Goal: Task Accomplishment & Management: Complete application form

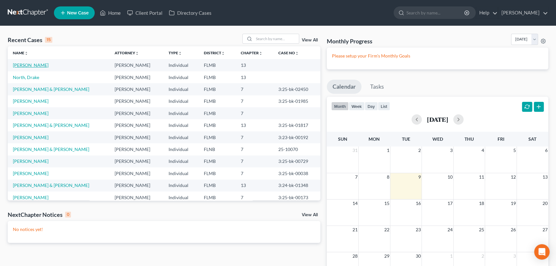
click at [42, 66] on link "[PERSON_NAME]" at bounding box center [31, 64] width 36 height 5
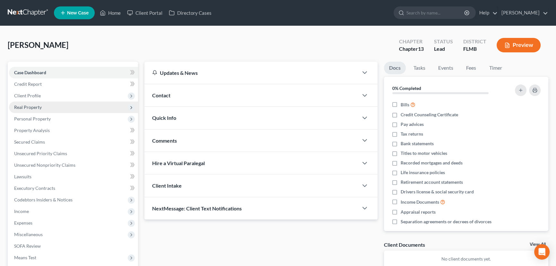
click at [36, 108] on span "Real Property" at bounding box center [28, 106] width 28 height 5
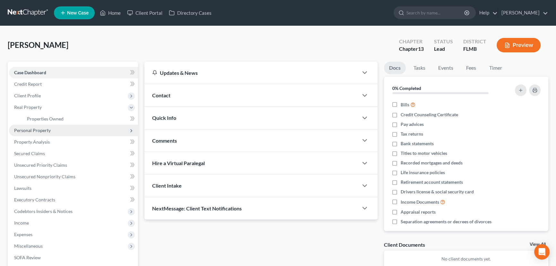
click at [35, 132] on span "Personal Property" at bounding box center [73, 130] width 129 height 12
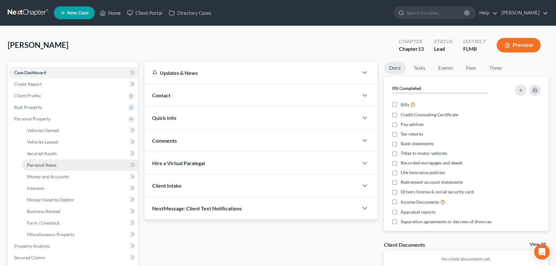
click at [61, 165] on link "Personal Items" at bounding box center [80, 165] width 116 height 12
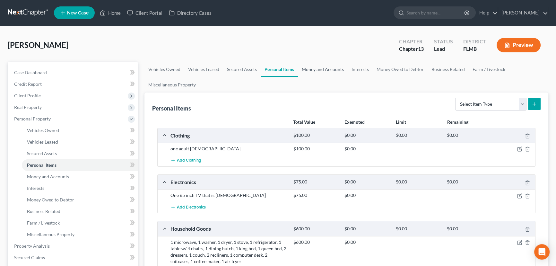
click at [324, 69] on link "Money and Accounts" at bounding box center [323, 69] width 50 height 15
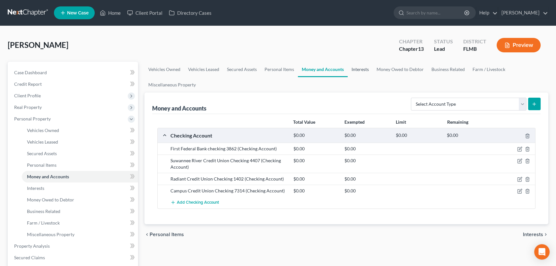
click at [357, 69] on link "Interests" at bounding box center [359, 69] width 25 height 15
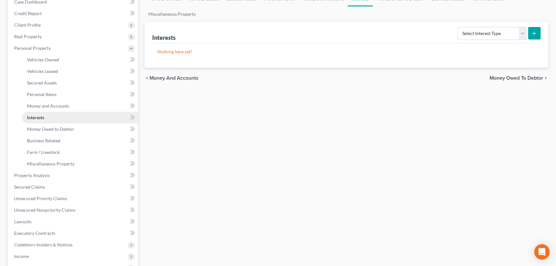
scroll to position [78, 0]
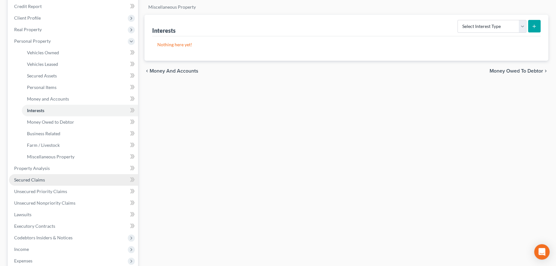
click at [51, 179] on link "Secured Claims" at bounding box center [73, 180] width 129 height 12
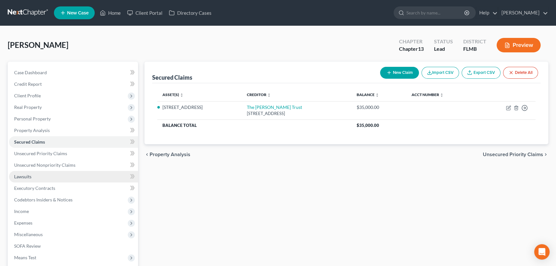
click at [38, 175] on link "Lawsuits" at bounding box center [73, 177] width 129 height 12
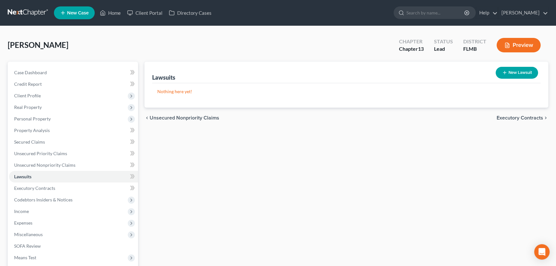
click at [505, 70] on icon "button" at bounding box center [504, 72] width 5 height 5
select select "0"
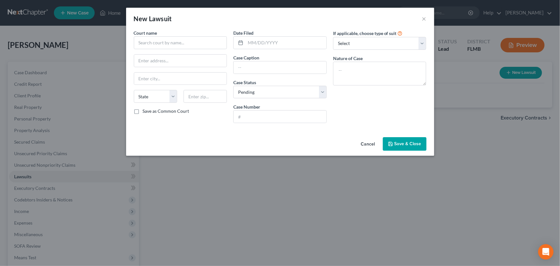
click at [368, 141] on button "Cancel" at bounding box center [368, 144] width 24 height 13
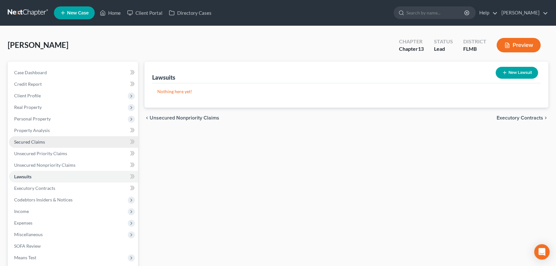
click at [39, 141] on span "Secured Claims" at bounding box center [29, 141] width 31 height 5
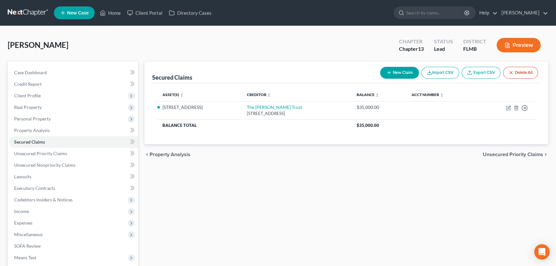
click at [401, 73] on button "New Claim" at bounding box center [399, 73] width 39 height 12
select select "0"
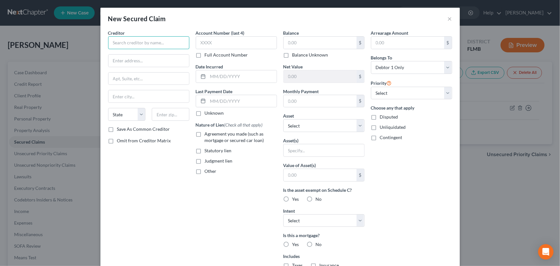
click at [176, 44] on input "text" at bounding box center [148, 42] width 81 height 13
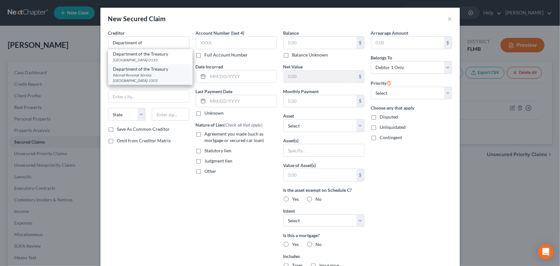
click at [155, 79] on div "Internal Revenue Service [GEOGRAPHIC_DATA]-1503" at bounding box center [150, 77] width 74 height 11
type input "Department of the Treasury"
type input "Internal Revenue Service"
type input "PO Box 621503"
type input "[GEOGRAPHIC_DATA]"
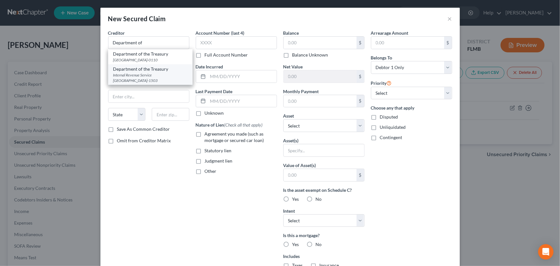
select select "10"
type input "30362-1503"
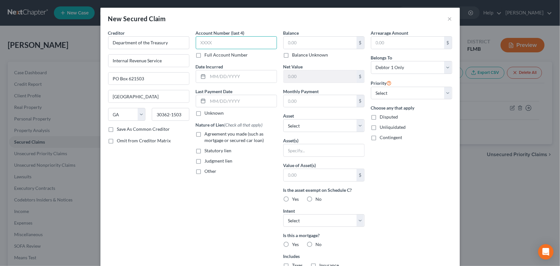
click at [213, 43] on input "text" at bounding box center [236, 42] width 81 height 13
click at [291, 45] on input "text" at bounding box center [320, 43] width 73 height 12
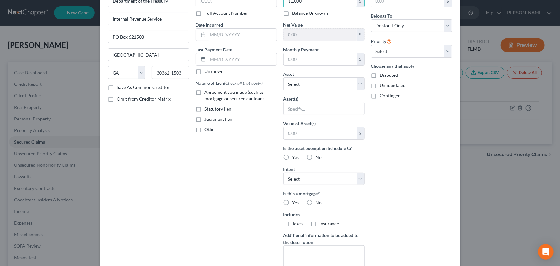
scroll to position [90, 0]
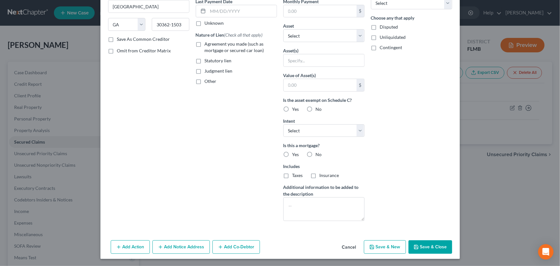
click at [424, 247] on button "Save & Close" at bounding box center [430, 246] width 44 height 13
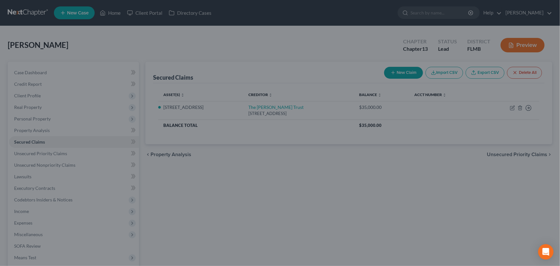
scroll to position [20, 0]
type input "11,000.00"
type input "0"
type input "0.00"
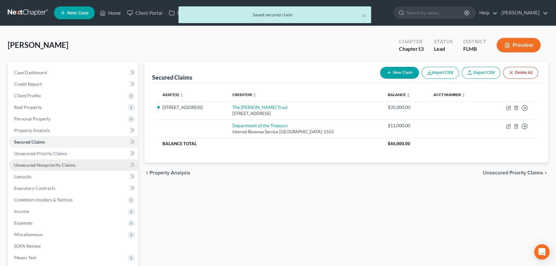
click at [55, 166] on span "Unsecured Nonpriority Claims" at bounding box center [44, 164] width 61 height 5
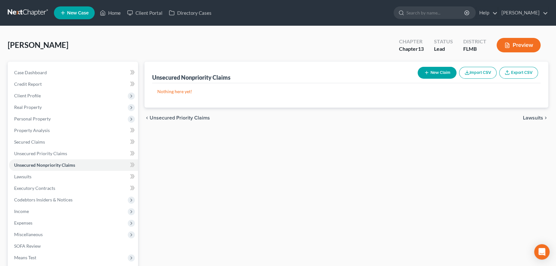
click at [433, 72] on button "New Claim" at bounding box center [436, 73] width 39 height 12
select select "0"
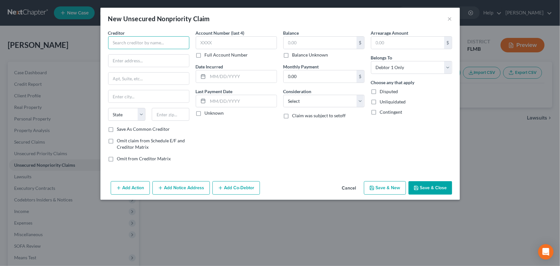
click at [169, 46] on input "text" at bounding box center [148, 42] width 81 height 13
type input "Radiant Credit Union"
click at [170, 60] on input "text" at bounding box center [148, 61] width 81 height 12
type input "[STREET_ADDRESS]"
type input "[GEOGRAPHIC_DATA]"
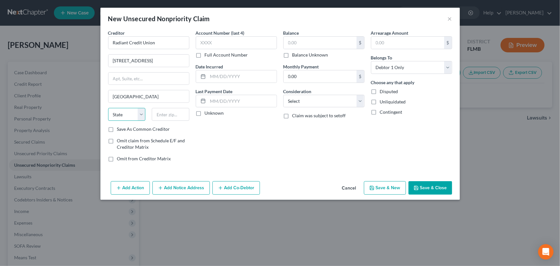
select select "9"
type input "32606"
click at [205, 55] on label "Full Account Number" at bounding box center [226, 55] width 43 height 6
click at [207, 55] on input "Full Account Number" at bounding box center [209, 54] width 4 height 4
click at [212, 43] on input "text" at bounding box center [236, 42] width 81 height 13
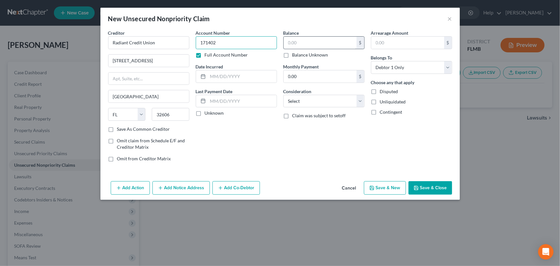
type input "171402"
click at [298, 45] on input "text" at bounding box center [320, 43] width 73 height 12
click at [316, 137] on div "Balance 475.00 $ Balance Unknown Balance Undetermined 475 $ Balance Unknown Mon…" at bounding box center [324, 98] width 88 height 137
click at [314, 43] on input "475" at bounding box center [320, 43] width 73 height 12
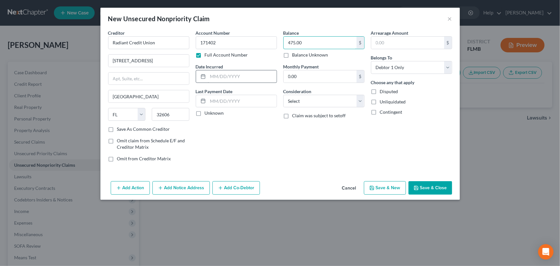
type input "475.00"
click at [238, 76] on input "text" at bounding box center [242, 76] width 69 height 12
type input "01/2024"
click at [310, 102] on select "Select Cable / Satellite Services Collection Agency Credit Card Debt Debt Couns…" at bounding box center [323, 101] width 81 height 13
select select "2"
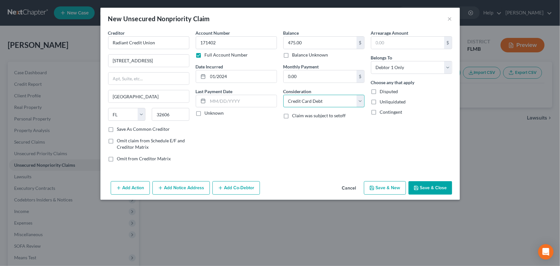
click at [283, 95] on select "Select Cable / Satellite Services Collection Agency Credit Card Debt Debt Couns…" at bounding box center [323, 101] width 81 height 13
click at [393, 188] on button "Save & New" at bounding box center [385, 187] width 42 height 13
select select "0"
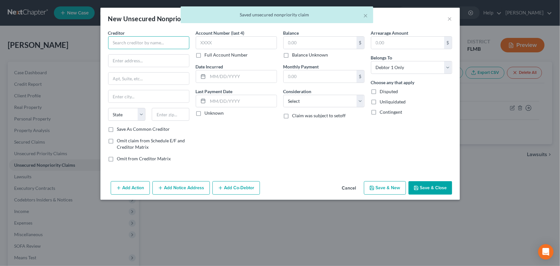
click at [167, 45] on input "text" at bounding box center [148, 42] width 81 height 13
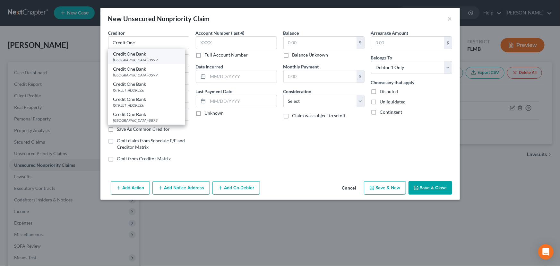
click at [160, 60] on div "[GEOGRAPHIC_DATA]-0599" at bounding box center [146, 59] width 67 height 5
type input "Credit One Bank"
type input "PO Box 60500"
type input "City of Industry"
select select "4"
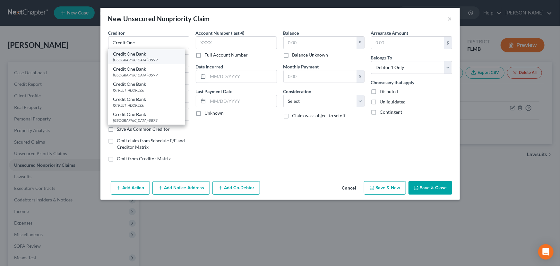
type input "91716-0599"
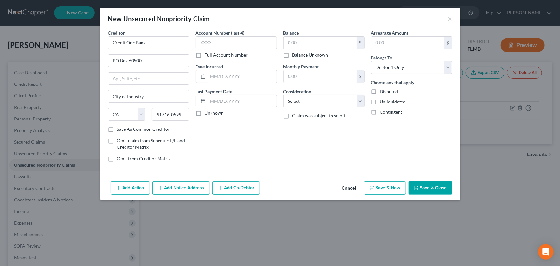
click at [205, 58] on label "Full Account Number" at bounding box center [226, 55] width 43 height 6
click at [207, 56] on input "Full Account Number" at bounding box center [209, 54] width 4 height 4
click at [218, 42] on input "text" at bounding box center [236, 42] width 81 height 13
type input "[CREDIT_CARD_NUMBER]"
click at [295, 46] on input "text" at bounding box center [320, 43] width 73 height 12
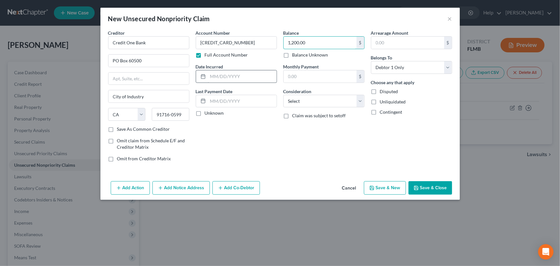
type input "1,200.00"
click at [233, 75] on input "text" at bounding box center [242, 76] width 69 height 12
type input "01/2023"
click at [308, 100] on select "Select Cable / Satellite Services Collection Agency Credit Card Debt Debt Couns…" at bounding box center [323, 101] width 81 height 13
select select "2"
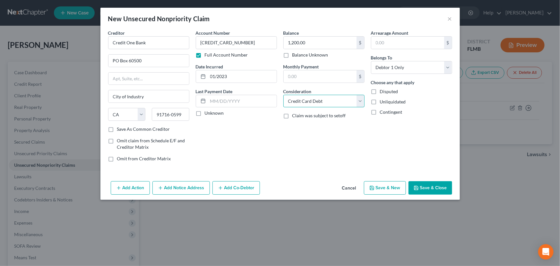
click at [283, 95] on select "Select Cable / Satellite Services Collection Agency Credit Card Debt Debt Couns…" at bounding box center [323, 101] width 81 height 13
click at [389, 188] on button "Save & New" at bounding box center [385, 187] width 42 height 13
select select "0"
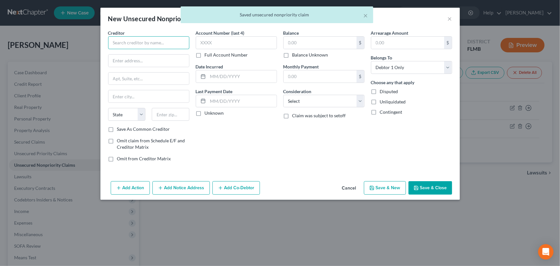
click at [150, 43] on input "text" at bounding box center [148, 42] width 81 height 13
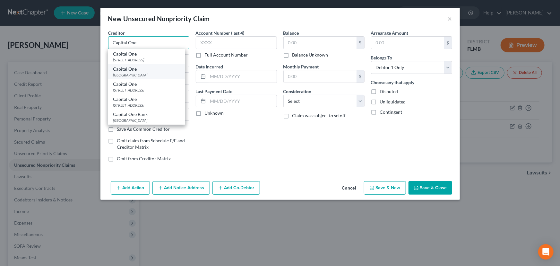
scroll to position [4, 0]
click at [151, 119] on div "[GEOGRAPHIC_DATA]" at bounding box center [146, 119] width 67 height 5
type input "Capital One Bank"
type input "PO Box 85015"
type input "[GEOGRAPHIC_DATA]"
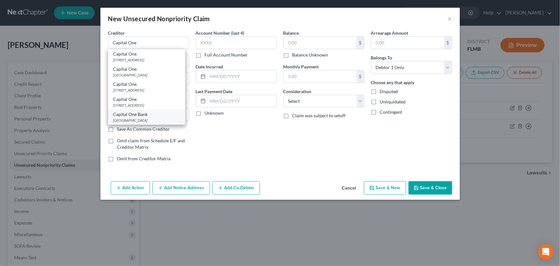
select select "48"
type input "23285"
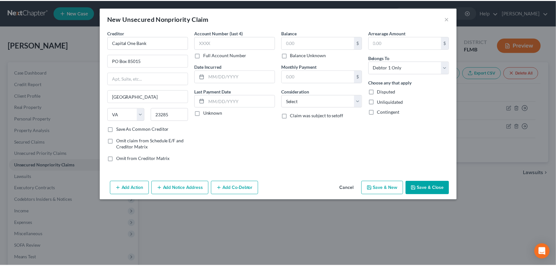
scroll to position [0, 0]
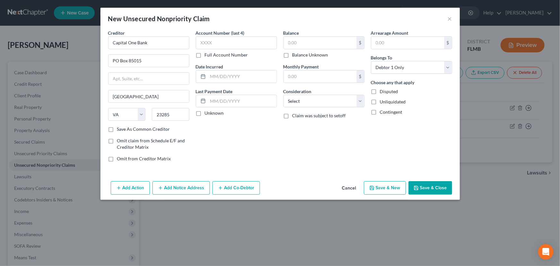
click at [205, 56] on label "Full Account Number" at bounding box center [226, 55] width 43 height 6
click at [207, 56] on input "Full Account Number" at bounding box center [209, 54] width 4 height 4
click at [217, 45] on input "text" at bounding box center [236, 42] width 81 height 13
type input "51780585"
click at [317, 39] on input "text" at bounding box center [320, 43] width 73 height 12
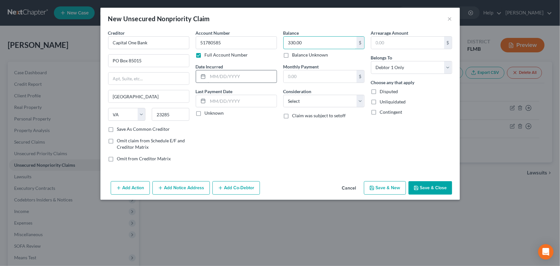
type input "330.00"
click at [238, 78] on input "text" at bounding box center [242, 76] width 69 height 12
type input "01/2023"
click at [302, 101] on select "Select Cable / Satellite Services Collection Agency Credit Card Debt Debt Couns…" at bounding box center [323, 101] width 81 height 13
select select "2"
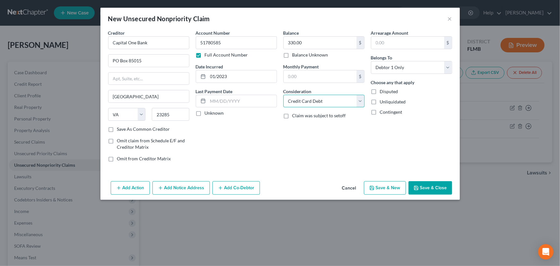
click at [283, 95] on select "Select Cable / Satellite Services Collection Agency Credit Card Debt Debt Couns…" at bounding box center [323, 101] width 81 height 13
click at [388, 185] on button "Save & New" at bounding box center [385, 187] width 42 height 13
select select "0"
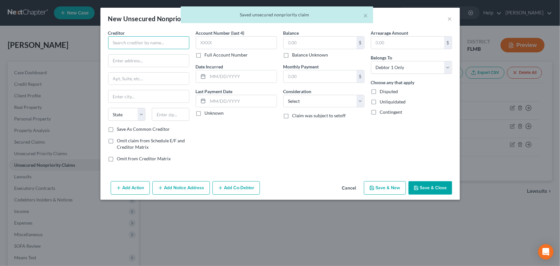
click at [145, 44] on input "text" at bounding box center [148, 42] width 81 height 13
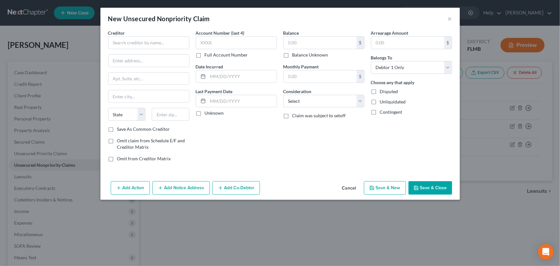
click at [352, 188] on button "Cancel" at bounding box center [349, 188] width 24 height 13
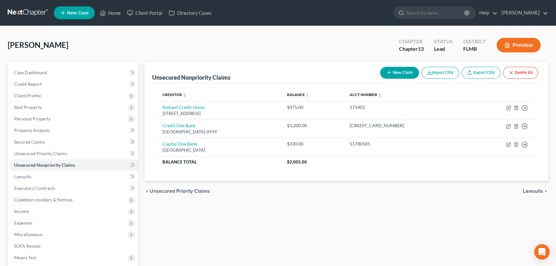
click at [389, 74] on icon "button" at bounding box center [388, 72] width 5 height 5
select select "0"
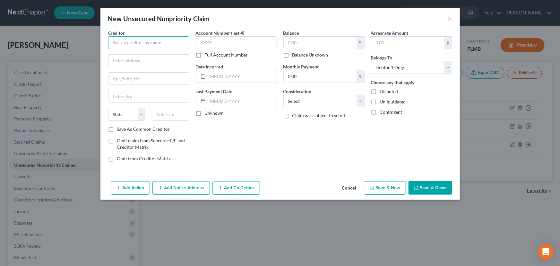
click at [173, 42] on input "text" at bounding box center [148, 42] width 81 height 13
click at [168, 64] on input "text" at bounding box center [148, 61] width 81 height 12
type input "Upgrade"
type input "PO Box 52210"
type input "Phoenix"
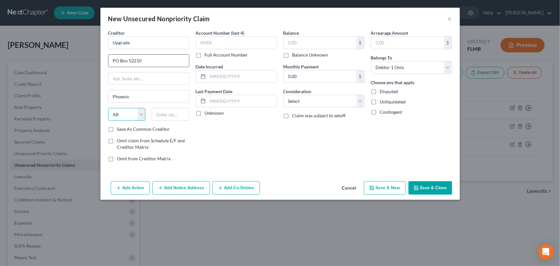
select select "3"
type input "85072"
click at [205, 55] on label "Full Account Number" at bounding box center [226, 55] width 43 height 6
click at [207, 55] on input "Full Account Number" at bounding box center [209, 54] width 4 height 4
click at [215, 43] on input "text" at bounding box center [236, 42] width 81 height 13
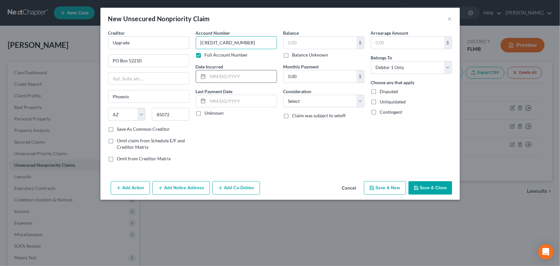
type input "[CREDIT_CARD_NUMBER]"
click at [225, 80] on input "text" at bounding box center [242, 76] width 69 height 12
type input "01/2023"
click at [299, 42] on input "text" at bounding box center [320, 43] width 73 height 12
type input "710.00"
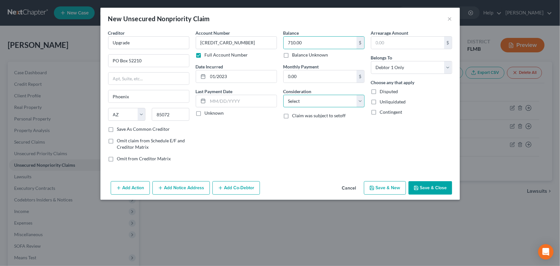
click at [312, 102] on select "Select Cable / Satellite Services Collection Agency Credit Card Debt Debt Couns…" at bounding box center [323, 101] width 81 height 13
select select "2"
click at [283, 95] on select "Select Cable / Satellite Services Collection Agency Credit Card Debt Debt Couns…" at bounding box center [323, 101] width 81 height 13
click at [379, 187] on button "Save & New" at bounding box center [385, 187] width 42 height 13
select select "0"
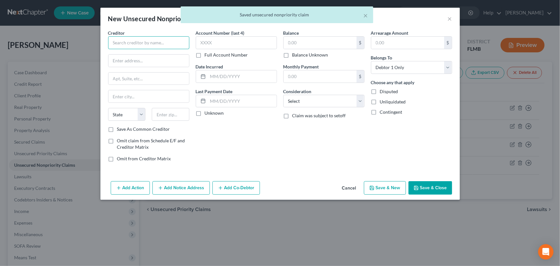
click at [135, 42] on input "text" at bounding box center [148, 42] width 81 height 13
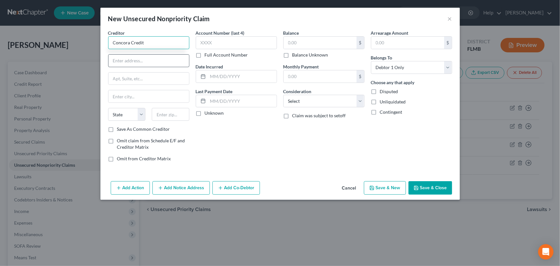
type input "Concora Credit"
click at [138, 57] on input "text" at bounding box center [148, 61] width 81 height 12
type input "PO Box 54049"
type input "Columbus"
select select "10"
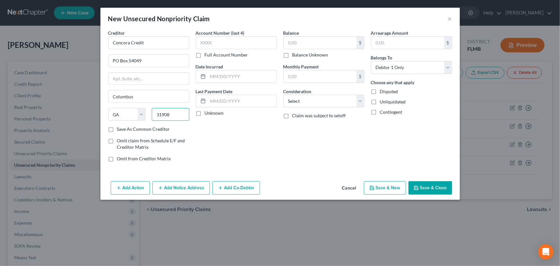
type input "31908"
click at [205, 57] on label "Full Account Number" at bounding box center [226, 55] width 43 height 6
click at [207, 56] on input "Full Account Number" at bounding box center [209, 54] width 4 height 4
click at [218, 43] on input "text" at bounding box center [236, 42] width 81 height 13
type input "[CREDIT_CARD_NUMBER]"
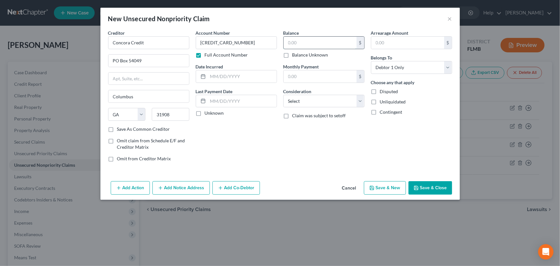
click at [297, 45] on input "text" at bounding box center [320, 43] width 73 height 12
type input "265.00"
click at [212, 78] on input "text" at bounding box center [242, 76] width 69 height 12
type input "01/2024"
click at [318, 103] on select "Select Cable / Satellite Services Collection Agency Credit Card Debt Debt Couns…" at bounding box center [323, 101] width 81 height 13
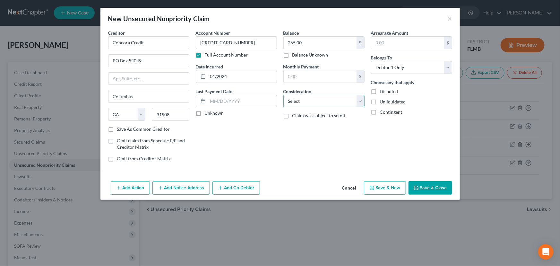
select select "2"
click at [283, 95] on select "Select Cable / Satellite Services Collection Agency Credit Card Debt Debt Couns…" at bounding box center [323, 101] width 81 height 13
click at [380, 189] on button "Save & New" at bounding box center [385, 187] width 42 height 13
select select "0"
type input "0.00"
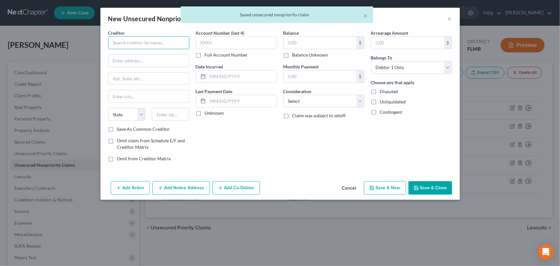
click at [158, 44] on input "text" at bounding box center [148, 42] width 81 height 13
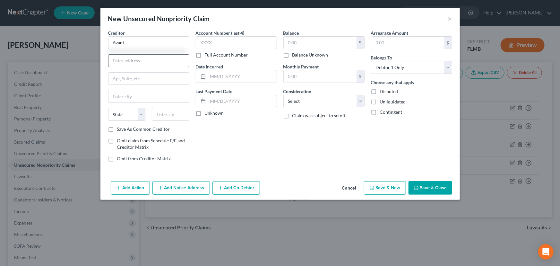
click at [158, 63] on input "text" at bounding box center [148, 61] width 81 height 12
type input "Avant"
type input "PO Box 1429"
type input "Card Stream"
select select "14"
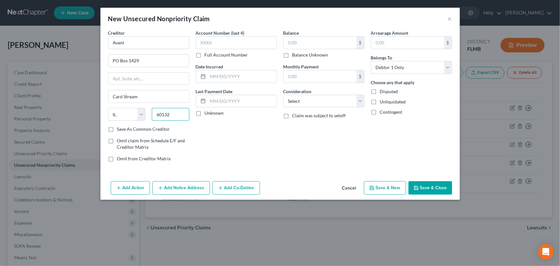
type input "60132"
type input "[PERSON_NAME] Stream"
click at [205, 56] on label "Full Account Number" at bounding box center [226, 55] width 43 height 6
click at [207, 56] on input "Full Account Number" at bounding box center [209, 54] width 4 height 4
click at [217, 42] on input "text" at bounding box center [236, 42] width 81 height 13
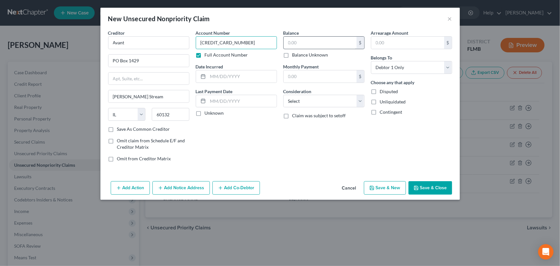
type input "[CREDIT_CARD_NUMBER]"
click at [300, 43] on input "text" at bounding box center [320, 43] width 73 height 12
type input "275.00"
click at [246, 82] on div at bounding box center [236, 76] width 81 height 13
click at [246, 78] on input "text" at bounding box center [242, 76] width 69 height 12
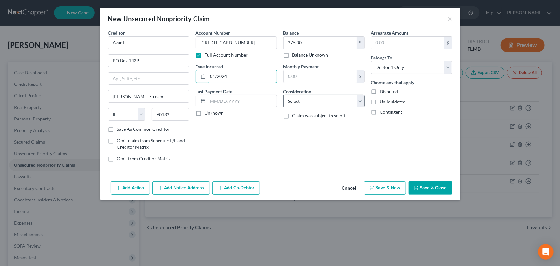
type input "01/2024"
click at [317, 98] on select "Select Cable / Satellite Services Collection Agency Credit Card Debt Debt Couns…" at bounding box center [323, 101] width 81 height 13
select select "2"
click at [283, 95] on select "Select Cable / Satellite Services Collection Agency Credit Card Debt Debt Couns…" at bounding box center [323, 101] width 81 height 13
click at [387, 186] on button "Save & New" at bounding box center [385, 187] width 42 height 13
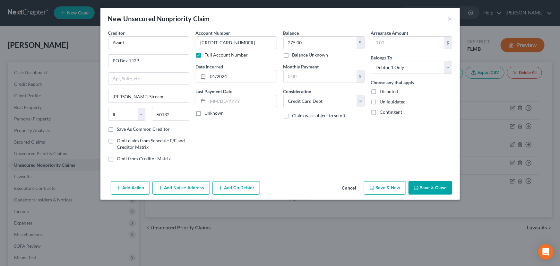
select select "0"
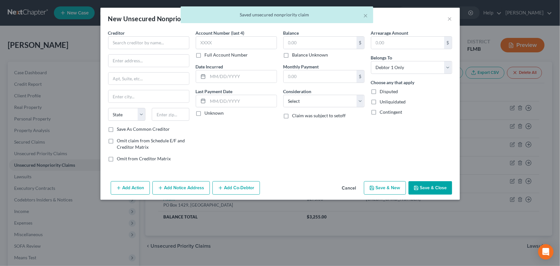
type input "0.00"
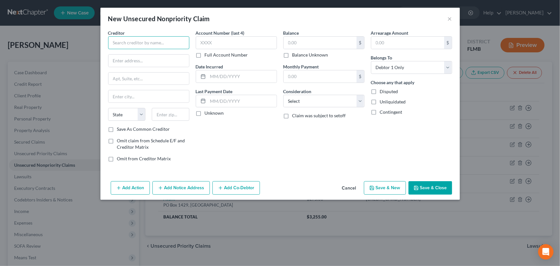
click at [135, 42] on input "text" at bounding box center [148, 42] width 81 height 13
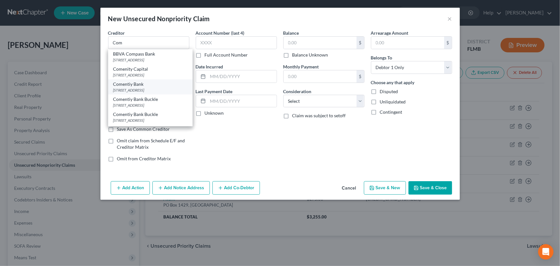
click at [149, 86] on div "Comentiy Bank" at bounding box center [150, 84] width 74 height 6
type input "Comentiy Bank"
type input "PO Box 182789"
type input "Columbus"
select select "36"
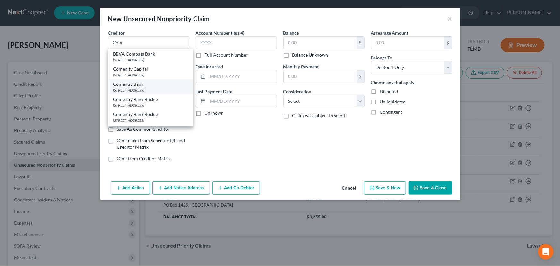
type input "43218"
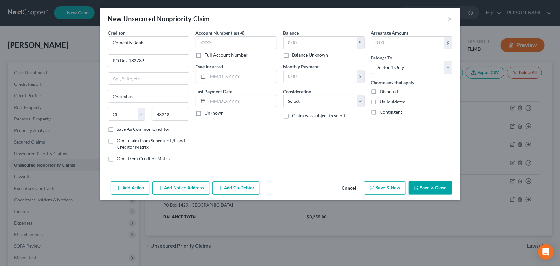
click at [205, 55] on label "Full Account Number" at bounding box center [226, 55] width 43 height 6
click at [207, 55] on input "Full Account Number" at bounding box center [209, 54] width 4 height 4
click at [212, 45] on input "text" at bounding box center [236, 42] width 81 height 13
click at [294, 47] on input "text" at bounding box center [320, 43] width 73 height 12
type input "3,000.00"
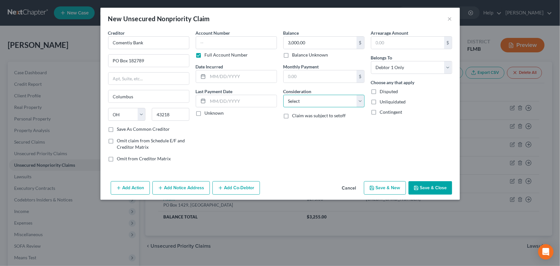
click at [334, 105] on select "Select Cable / Satellite Services Collection Agency Credit Card Debt Debt Couns…" at bounding box center [323, 101] width 81 height 13
select select "2"
click at [283, 95] on select "Select Cable / Satellite Services Collection Agency Credit Card Debt Debt Couns…" at bounding box center [323, 101] width 81 height 13
click at [226, 76] on input "text" at bounding box center [242, 76] width 69 height 12
type input "01/2024"
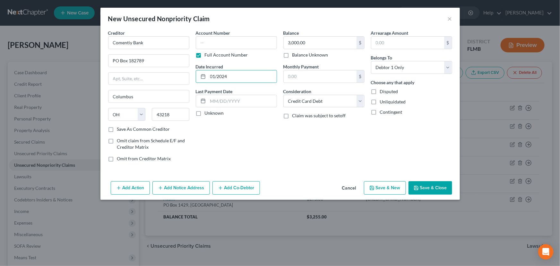
click at [424, 186] on button "Save & Close" at bounding box center [430, 187] width 44 height 13
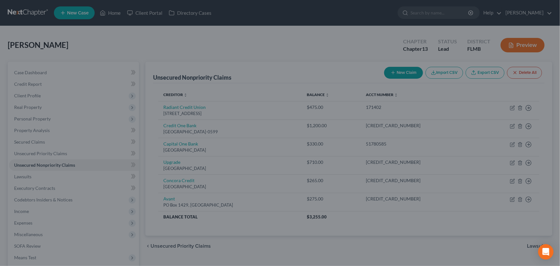
type input "0.00"
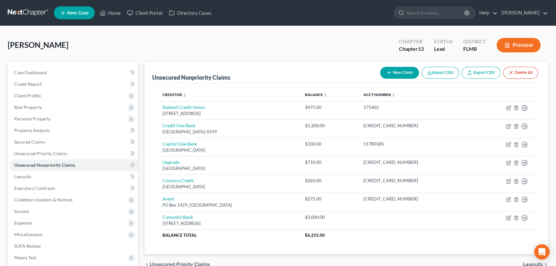
click at [387, 67] on button "New Claim" at bounding box center [399, 73] width 39 height 12
select select "0"
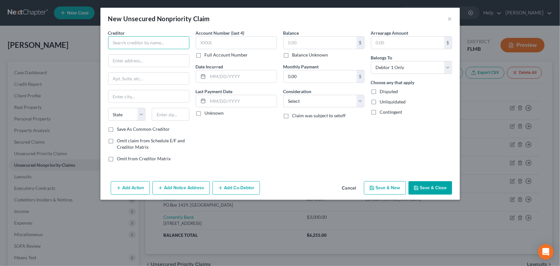
click at [162, 45] on input "text" at bounding box center [148, 42] width 81 height 13
click at [156, 59] on input "text" at bounding box center [148, 61] width 81 height 12
type input "Affirm"
type input "[STREET_ADDRESS][US_STATE]"
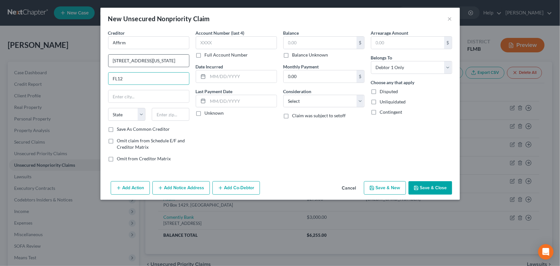
type input "FL12"
type input "[GEOGRAPHIC_DATA]"
select select "4"
type input "94108-2716"
click at [300, 45] on input "text" at bounding box center [320, 43] width 73 height 12
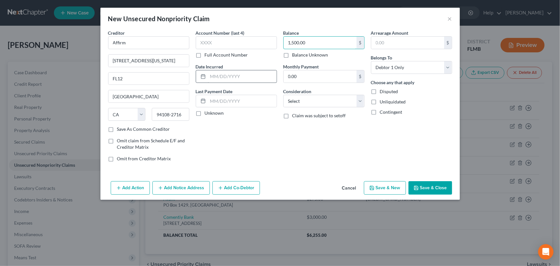
type input "1,500.00"
click at [238, 78] on input "text" at bounding box center [242, 76] width 69 height 12
type input "01/2024"
click at [321, 98] on select "Select Cable / Satellite Services Collection Agency Credit Card Debt Debt Couns…" at bounding box center [323, 101] width 81 height 13
select select "2"
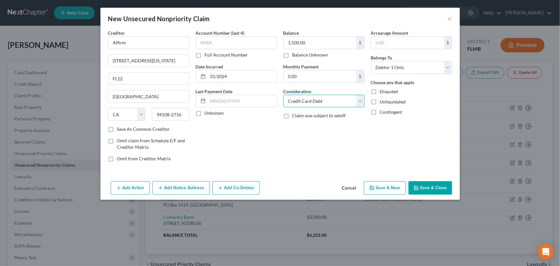
click at [283, 95] on select "Select Cable / Satellite Services Collection Agency Credit Card Debt Debt Couns…" at bounding box center [323, 101] width 81 height 13
click at [390, 186] on button "Save & New" at bounding box center [385, 187] width 42 height 13
select select "0"
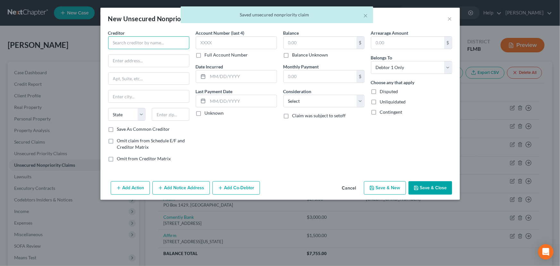
click at [137, 42] on input "text" at bounding box center [148, 42] width 81 height 13
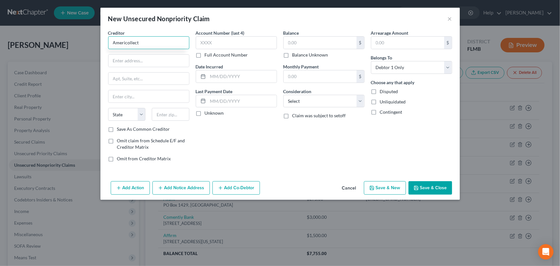
type input "Americollect"
type input "PO Box 1566"
type input "Manitowoc"
select select "52"
type input "54221"
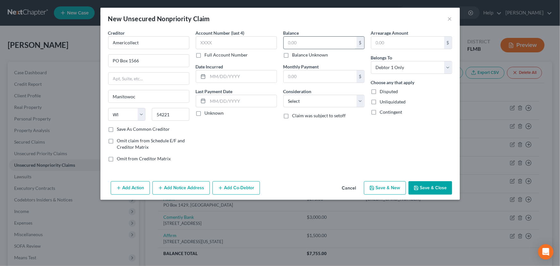
click at [304, 44] on input "text" at bounding box center [320, 43] width 73 height 12
type input "1,587.00"
click at [304, 101] on select "Select Cable / Satellite Services Collection Agency Credit Card Debt Debt Couns…" at bounding box center [323, 101] width 81 height 13
select select "9"
click at [283, 95] on select "Select Cable / Satellite Services Collection Agency Credit Card Debt Debt Couns…" at bounding box center [323, 101] width 81 height 13
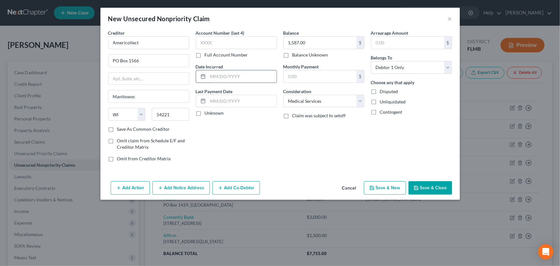
click at [225, 77] on input "text" at bounding box center [242, 76] width 69 height 12
type input "01/2024"
click at [434, 188] on button "Save & Close" at bounding box center [430, 187] width 44 height 13
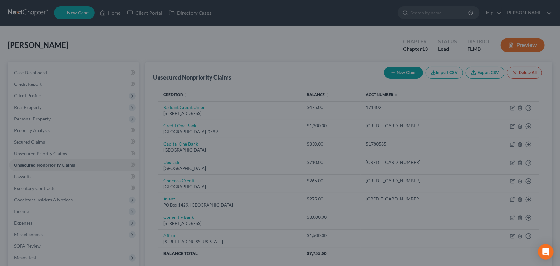
type input "0.00"
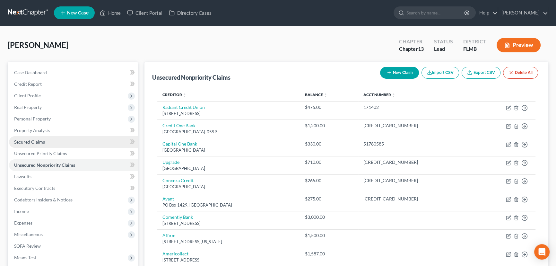
click at [41, 142] on span "Secured Claims" at bounding box center [29, 141] width 31 height 5
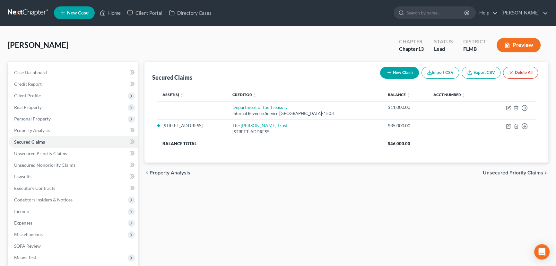
click at [386, 74] on icon "button" at bounding box center [388, 72] width 5 height 5
select select "0"
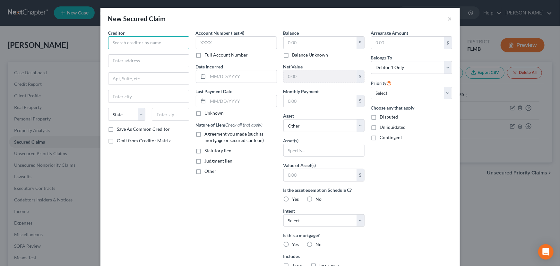
click at [170, 41] on input "text" at bounding box center [148, 42] width 81 height 13
type input "S"
type input "FEMA-SBA"
type input "[STREET_ADDRESS][PERSON_NAME]"
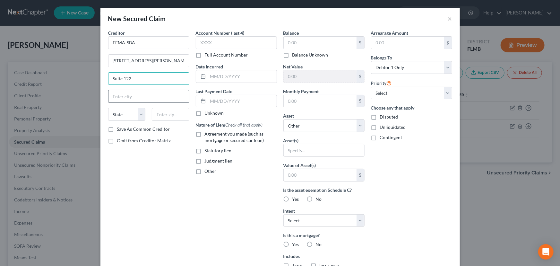
type input "Suite 122"
click at [147, 96] on input "text" at bounding box center [148, 96] width 81 height 12
type input "[GEOGRAPHIC_DATA]"
select select "4"
type input "95610"
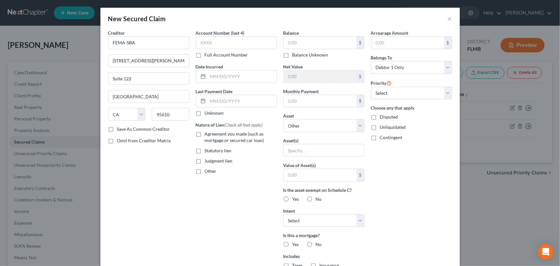
click at [205, 57] on label "Full Account Number" at bounding box center [226, 55] width 43 height 6
click at [207, 56] on input "Full Account Number" at bounding box center [209, 54] width 4 height 4
click at [215, 44] on input "text" at bounding box center [236, 42] width 81 height 13
type input "5335519100"
click at [295, 40] on input "text" at bounding box center [320, 43] width 73 height 12
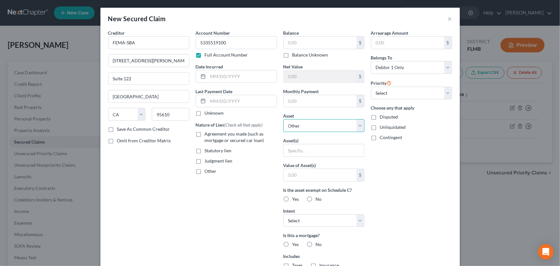
click at [317, 124] on select "Select Other Multiple Assets First Federal Bank checking 3862 (Checking Account…" at bounding box center [323, 125] width 81 height 13
click at [263, 168] on div "Other" at bounding box center [236, 171] width 81 height 6
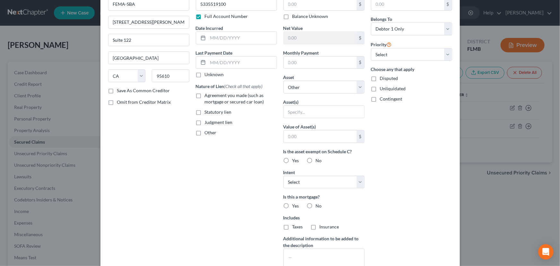
scroll to position [78, 0]
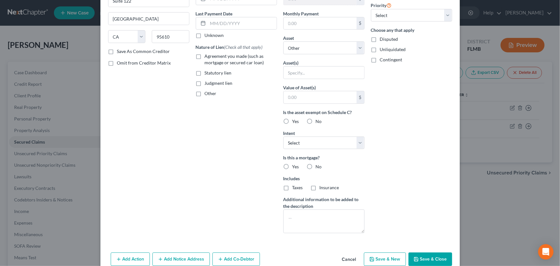
click at [316, 166] on label "No" at bounding box center [319, 166] width 6 height 6
click at [318, 166] on input "No" at bounding box center [320, 165] width 4 height 4
radio input "true"
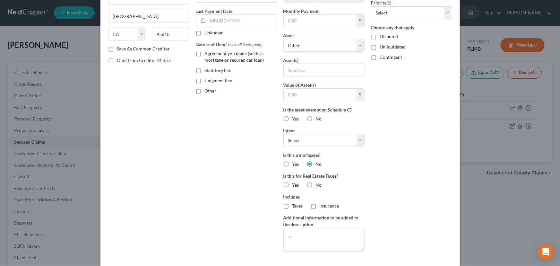
scroll to position [111, 0]
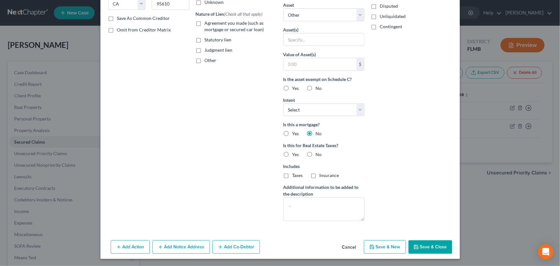
click at [425, 244] on button "Save & Close" at bounding box center [430, 246] width 44 height 13
select select
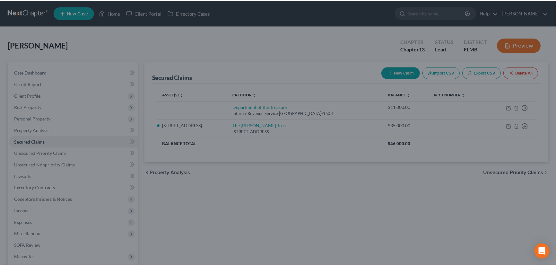
scroll to position [0, 0]
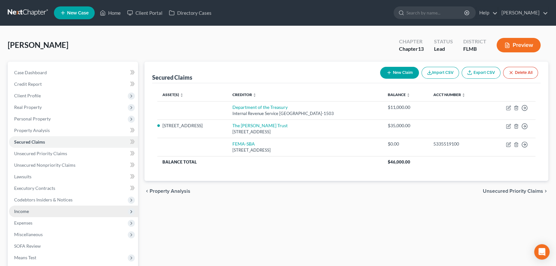
click at [48, 210] on span "Income" at bounding box center [73, 211] width 129 height 12
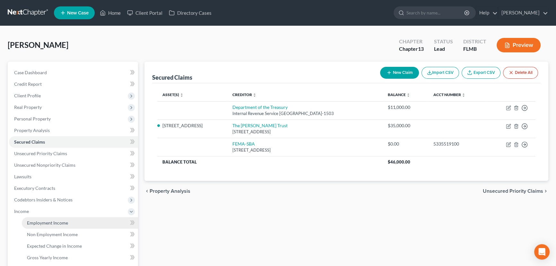
scroll to position [39, 0]
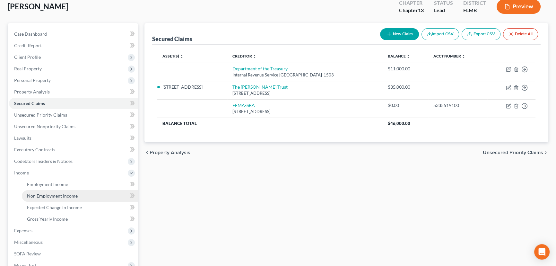
click at [69, 196] on span "Non Employment Income" at bounding box center [52, 195] width 51 height 5
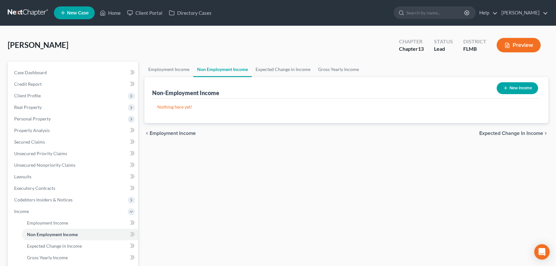
click at [505, 83] on button "New Income" at bounding box center [516, 88] width 41 height 12
select select "0"
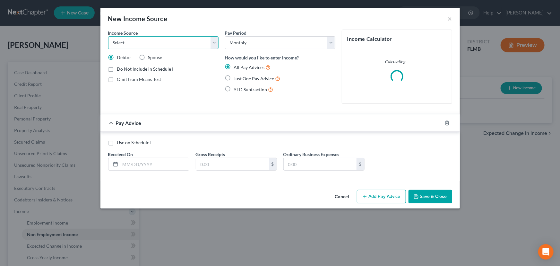
click at [189, 46] on select "Select Unemployment Disability (from employer) Pension Retirement Social Securi…" at bounding box center [163, 42] width 110 height 13
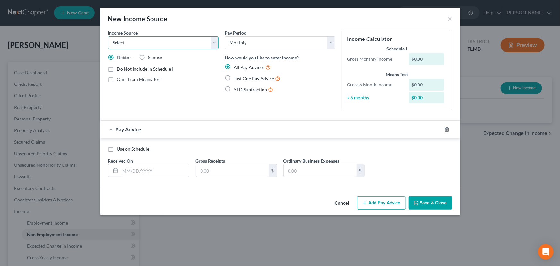
select select "2"
click at [108, 36] on select "Select Unemployment Disability (from employer) Pension Retirement Social Securi…" at bounding box center [163, 42] width 110 height 13
click at [234, 77] on label "Just One Pay Advice" at bounding box center [257, 78] width 47 height 7
click at [236, 77] on input "Just One Pay Advice" at bounding box center [238, 77] width 4 height 4
radio input "true"
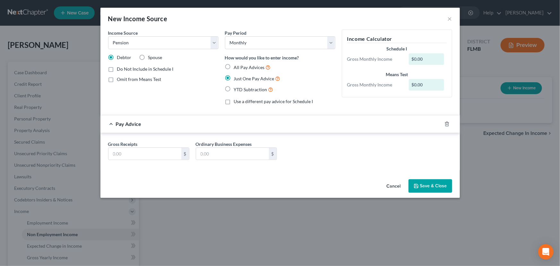
click at [234, 67] on label "All Pay Advices" at bounding box center [252, 67] width 37 height 7
click at [236, 67] on input "All Pay Advices" at bounding box center [238, 66] width 4 height 4
radio input "true"
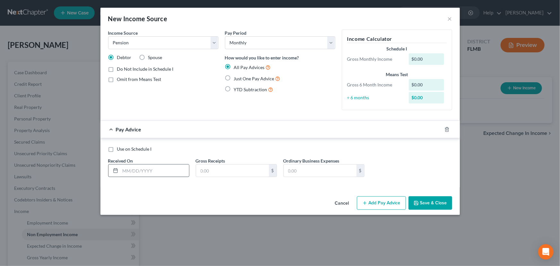
click at [146, 160] on div "Received On *" at bounding box center [149, 167] width 88 height 20
click at [139, 168] on input "text" at bounding box center [154, 170] width 69 height 12
type input "[DATE]"
click at [218, 171] on input "text" at bounding box center [232, 170] width 73 height 12
type input "2,200.00"
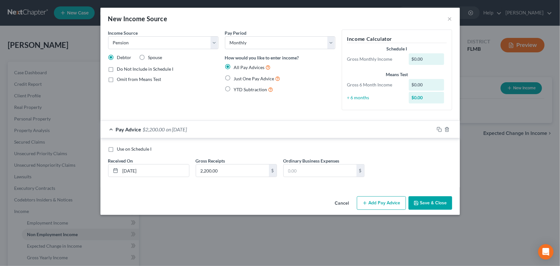
click at [420, 199] on button "Save & Close" at bounding box center [430, 202] width 44 height 13
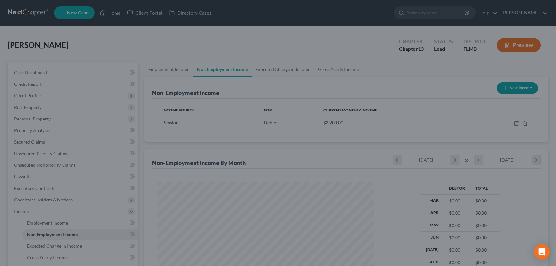
scroll to position [320720, 320607]
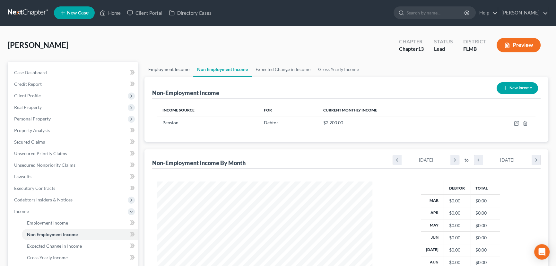
click at [167, 67] on link "Employment Income" at bounding box center [168, 69] width 49 height 15
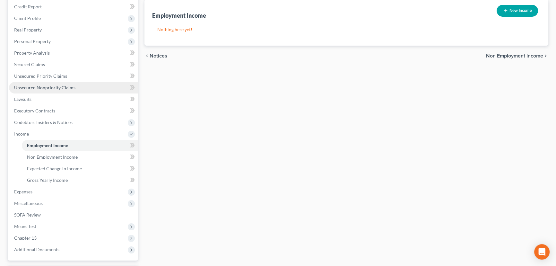
scroll to position [78, 0]
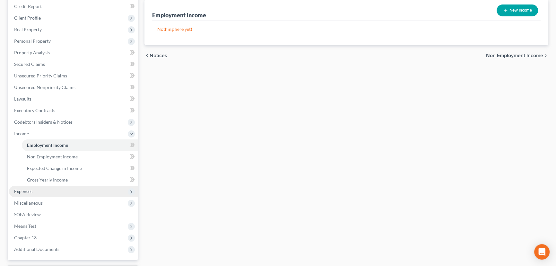
click at [44, 190] on span "Expenses" at bounding box center [73, 191] width 129 height 12
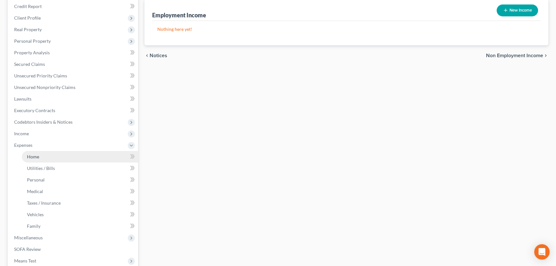
click at [49, 157] on link "Home" at bounding box center [80, 157] width 116 height 12
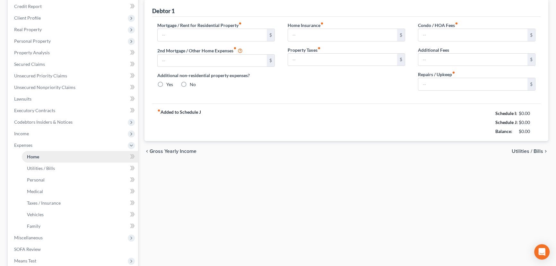
type input "0.00"
radio input "true"
type input "0.00"
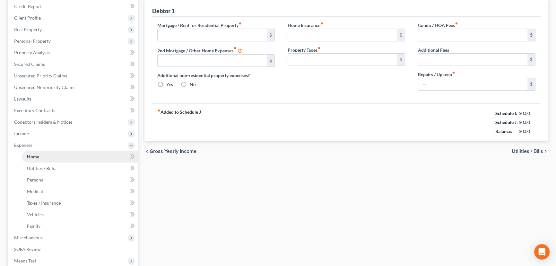
type input "0.00"
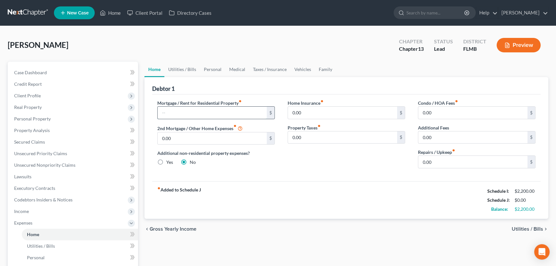
click at [193, 109] on input "text" at bounding box center [212, 113] width 109 height 12
type input "200.00"
click at [330, 132] on input "0.00" at bounding box center [342, 137] width 109 height 12
type input "982.00"
click at [364, 172] on div "Home Insurance fiber_manual_record 0.00 $ Property Taxes fiber_manual_record 98…" at bounding box center [346, 136] width 130 height 74
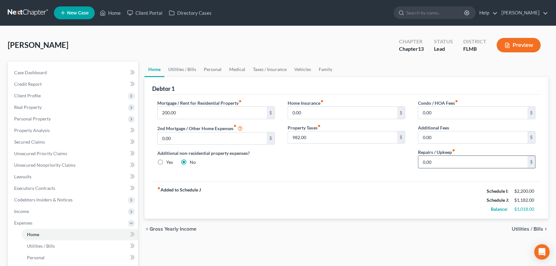
click at [435, 160] on input "0.00" at bounding box center [472, 162] width 109 height 12
type input "100.00"
click at [184, 66] on link "Utilities / Bills" at bounding box center [182, 69] width 36 height 15
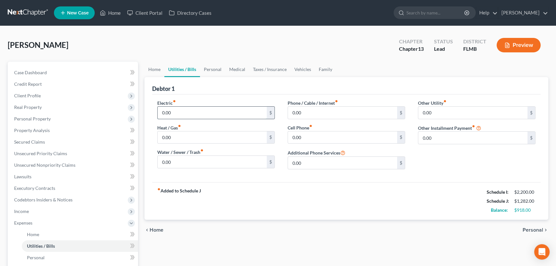
click at [193, 115] on input "0.00" at bounding box center [212, 113] width 109 height 12
type input "250.00"
click at [310, 136] on input "0.00" at bounding box center [342, 137] width 109 height 12
click at [309, 109] on input "0.00" at bounding box center [342, 113] width 109 height 12
type input "200.00"
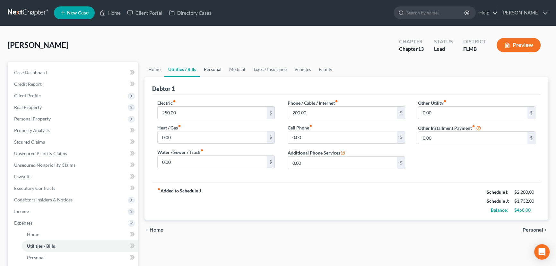
click at [211, 71] on link "Personal" at bounding box center [212, 69] width 25 height 15
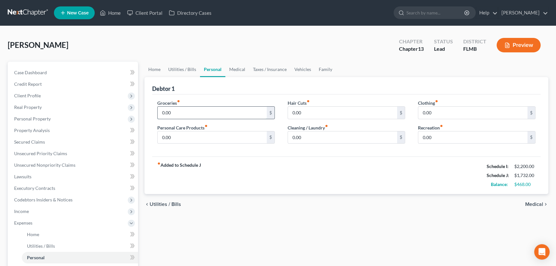
click at [184, 116] on input "0.00" at bounding box center [212, 113] width 109 height 12
type input "600.00"
click at [219, 136] on input "0.00" at bounding box center [212, 137] width 109 height 12
type input "225.00"
click at [437, 114] on input "0.00" at bounding box center [472, 113] width 109 height 12
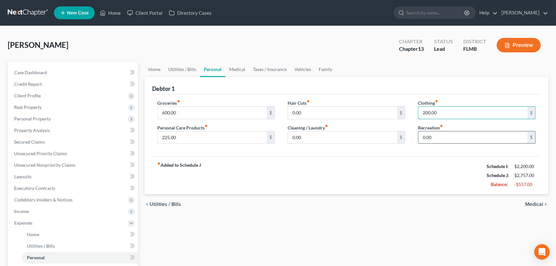
type input "200.00"
click at [441, 139] on input "0.00" at bounding box center [472, 137] width 109 height 12
type input "75.00"
click at [242, 68] on link "Medical" at bounding box center [237, 69] width 24 height 15
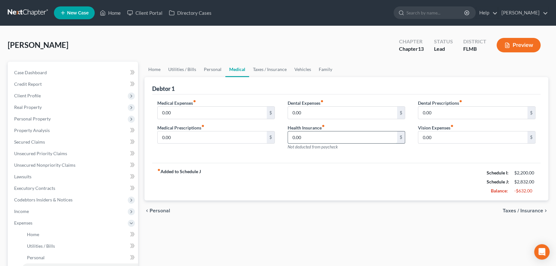
click at [315, 137] on input "0.00" at bounding box center [342, 137] width 109 height 12
type input "191.00"
click at [265, 69] on link "Taxes / Insurance" at bounding box center [269, 69] width 41 height 15
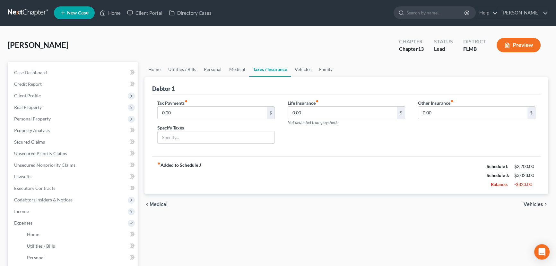
click at [303, 69] on link "Vehicles" at bounding box center [303, 69] width 24 height 15
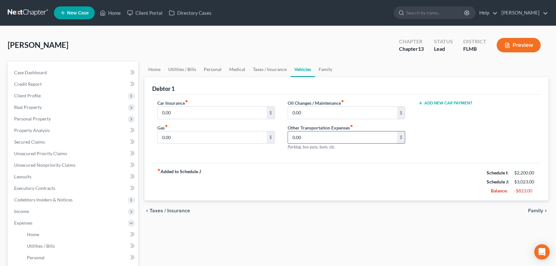
click at [310, 137] on input "0.00" at bounding box center [342, 137] width 109 height 12
type input "1"
type input "400.00"
click at [228, 114] on input "0.00" at bounding box center [212, 113] width 109 height 12
type input "220.00"
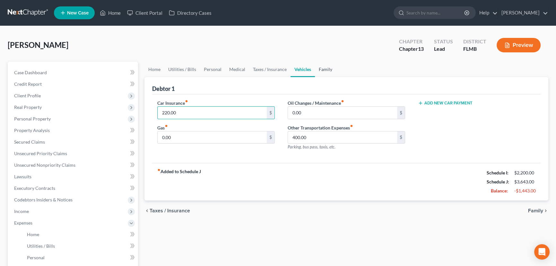
click at [321, 70] on link "Family" at bounding box center [325, 69] width 21 height 15
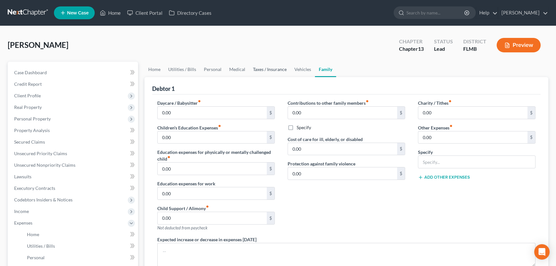
click at [268, 68] on link "Taxes / Insurance" at bounding box center [269, 69] width 41 height 15
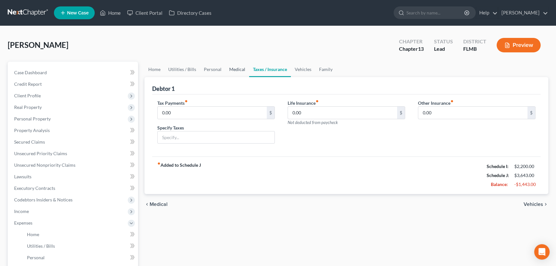
click at [231, 69] on link "Medical" at bounding box center [237, 69] width 24 height 15
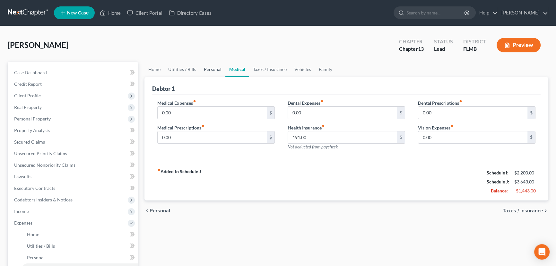
click at [203, 68] on link "Personal" at bounding box center [212, 69] width 25 height 15
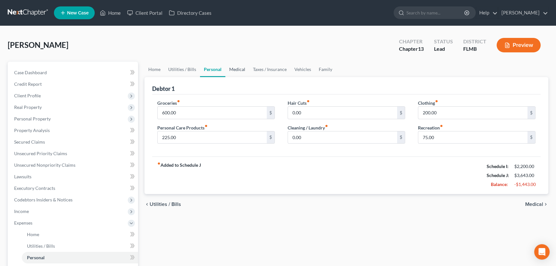
click at [230, 68] on link "Medical" at bounding box center [237, 69] width 24 height 15
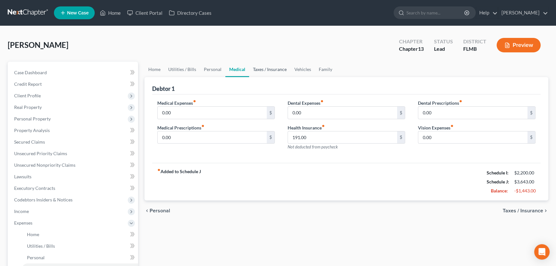
click at [270, 66] on link "Taxes / Insurance" at bounding box center [269, 69] width 41 height 15
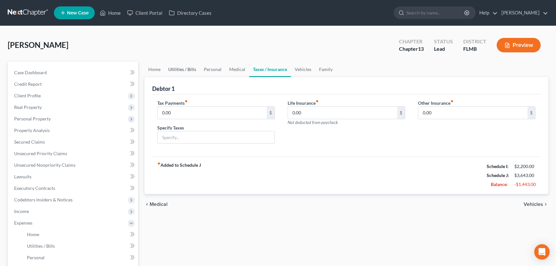
click at [187, 71] on link "Utilities / Bills" at bounding box center [182, 69] width 36 height 15
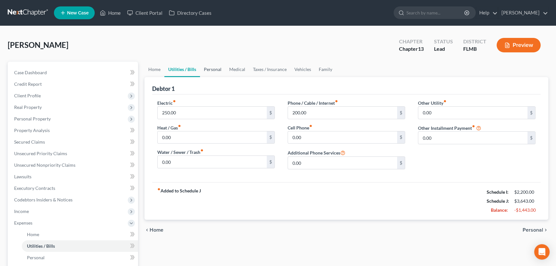
click at [209, 69] on link "Personal" at bounding box center [212, 69] width 25 height 15
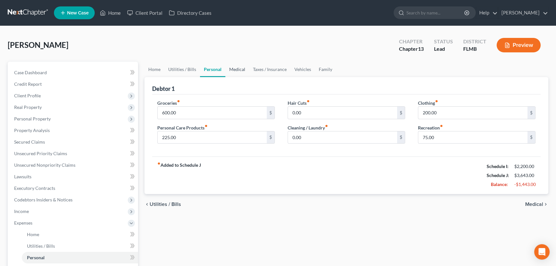
click at [243, 69] on link "Medical" at bounding box center [237, 69] width 24 height 15
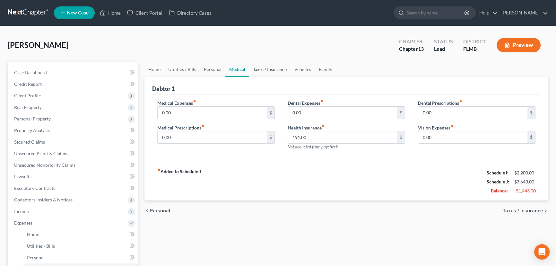
click at [270, 68] on link "Taxes / Insurance" at bounding box center [269, 69] width 41 height 15
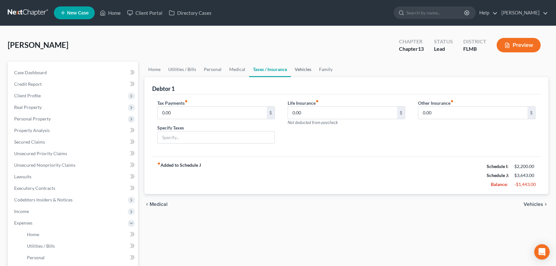
click at [295, 69] on link "Vehicles" at bounding box center [303, 69] width 24 height 15
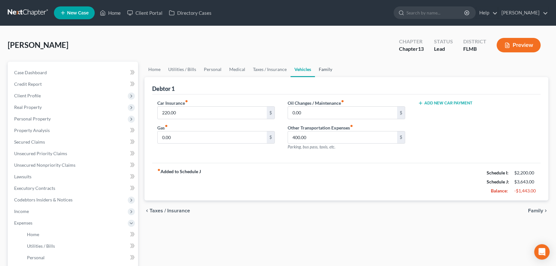
click at [315, 67] on link "Family" at bounding box center [325, 69] width 21 height 15
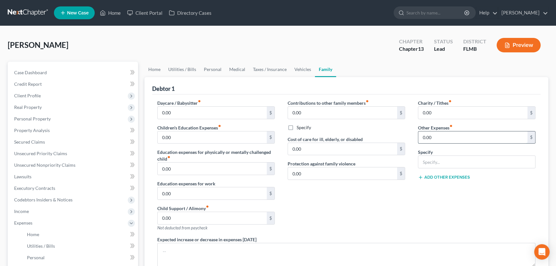
click at [433, 135] on input "0.00" at bounding box center [472, 137] width 109 height 12
type input "250.00"
click at [441, 163] on input "text" at bounding box center [476, 162] width 117 height 12
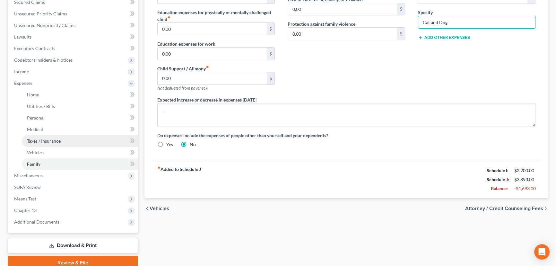
scroll to position [155, 0]
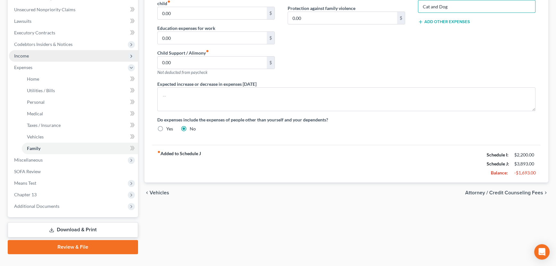
type input "Cat and Dog"
click at [35, 56] on span "Income" at bounding box center [73, 56] width 129 height 12
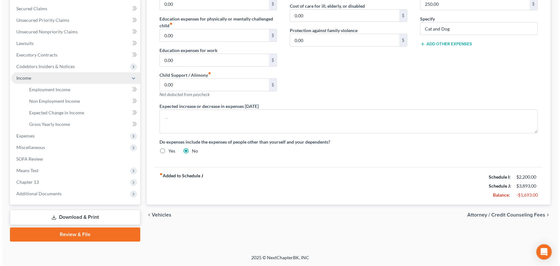
scroll to position [132, 0]
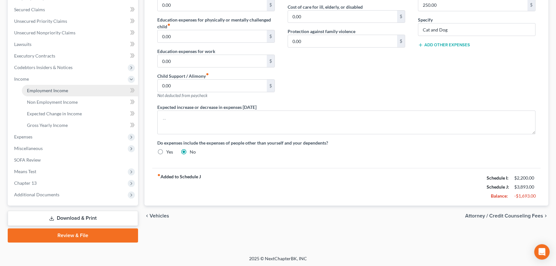
click at [56, 89] on span "Employment Income" at bounding box center [47, 90] width 41 height 5
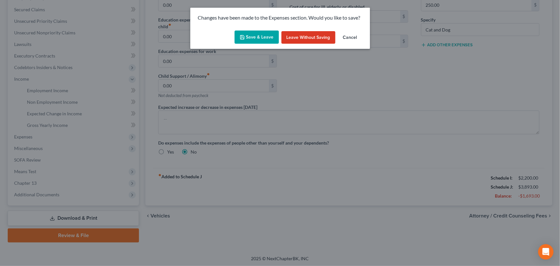
click at [263, 33] on button "Save & Leave" at bounding box center [257, 36] width 44 height 13
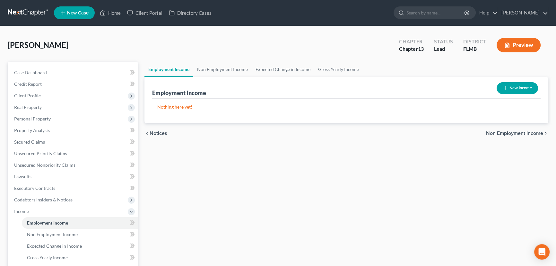
click at [516, 88] on button "New Income" at bounding box center [516, 88] width 41 height 12
select select "0"
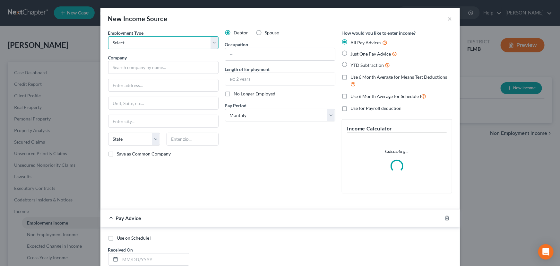
click at [156, 44] on select "Select Full or [DEMOGRAPHIC_DATA] Employment Self Employment" at bounding box center [163, 42] width 110 height 13
select select "0"
click at [108, 36] on select "Select Full or [DEMOGRAPHIC_DATA] Employment Self Employment" at bounding box center [163, 42] width 110 height 13
click at [145, 69] on input "text" at bounding box center [163, 67] width 110 height 13
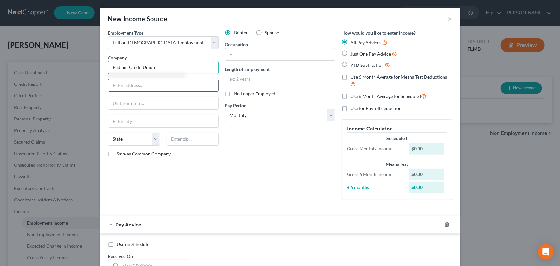
type input "Radiant Credit Union"
click at [144, 83] on input "text" at bounding box center [163, 85] width 110 height 12
type input "[STREET_ADDRESS]"
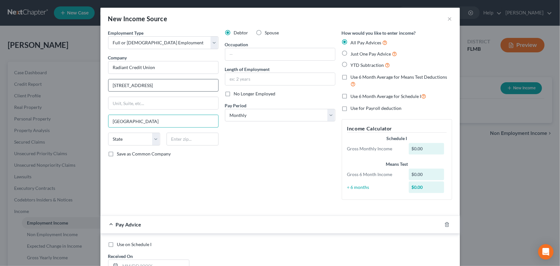
type input "[GEOGRAPHIC_DATA]"
select select "9"
type input "32606"
click at [244, 57] on input "text" at bounding box center [280, 54] width 110 height 12
type input "C"
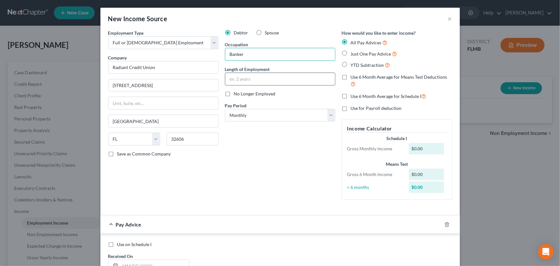
type input "Banker"
click at [262, 81] on input "text" at bounding box center [280, 79] width 110 height 12
type input "1 year"
click at [252, 115] on select "Select Monthly Twice Monthly Every Other Week Weekly" at bounding box center [280, 115] width 110 height 13
select select "1"
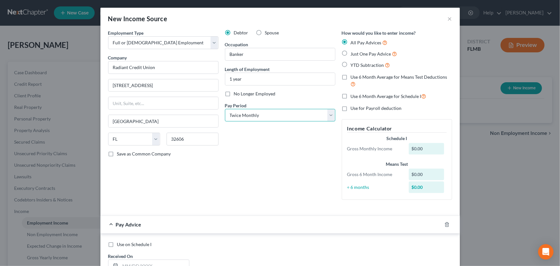
click at [225, 109] on select "Select Monthly Twice Monthly Every Other Week Weekly" at bounding box center [280, 115] width 110 height 13
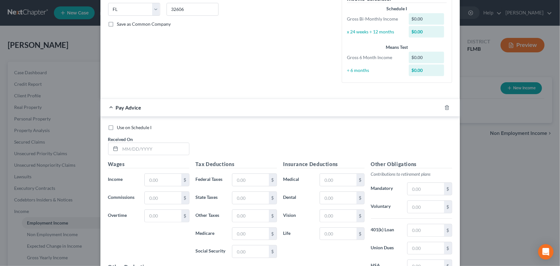
scroll to position [116, 0]
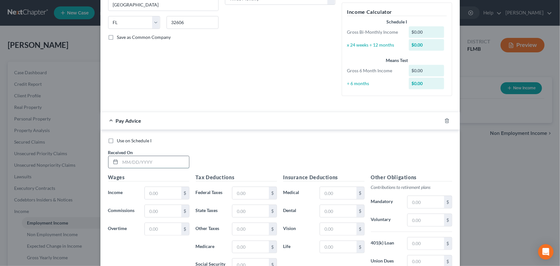
click at [151, 163] on input "text" at bounding box center [154, 162] width 69 height 12
type input "[DATE]"
click at [169, 193] on input "text" at bounding box center [163, 193] width 36 height 12
type input "1,507.63"
click at [253, 189] on input "text" at bounding box center [250, 193] width 36 height 12
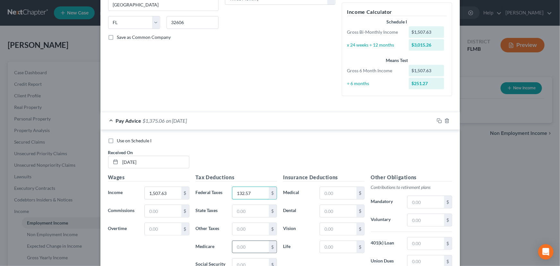
type input "132.57"
click at [244, 244] on input "text" at bounding box center [250, 247] width 36 height 12
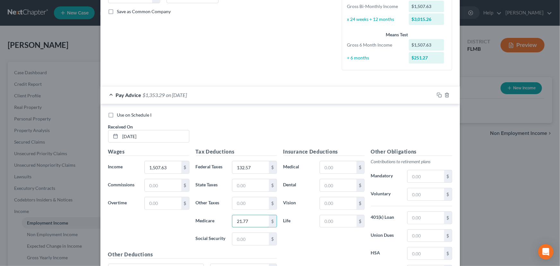
scroll to position [155, 0]
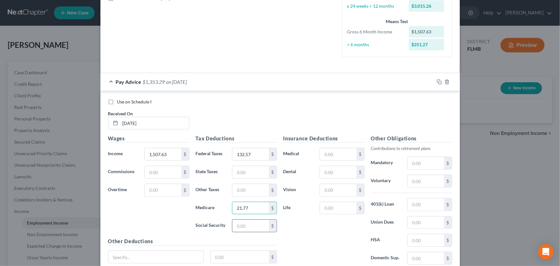
type input "21.77"
click at [254, 225] on input "text" at bounding box center [250, 225] width 36 height 12
type input "93.09"
click at [415, 203] on input "text" at bounding box center [425, 204] width 36 height 12
click at [343, 191] on input "text" at bounding box center [338, 190] width 36 height 12
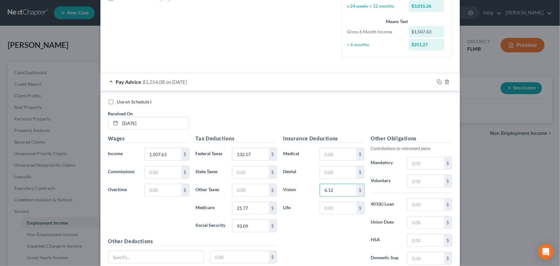
type input "6.12"
click at [343, 230] on div "Insurance Deductions Medical $ Dental $ Vision 6.12 $ Life $" at bounding box center [324, 201] width 88 height 135
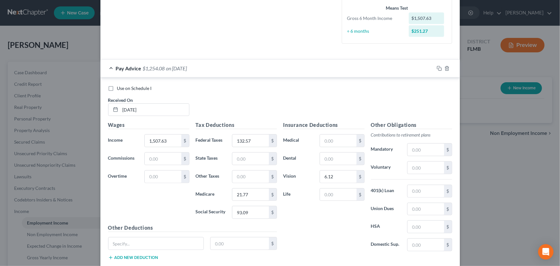
scroll to position [208, 0]
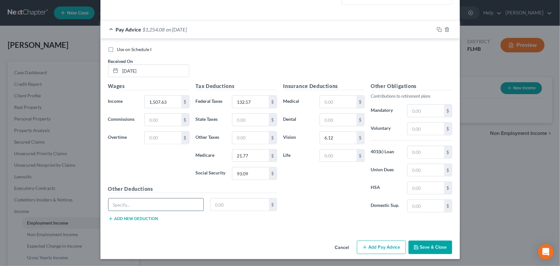
click at [140, 202] on input "text" at bounding box center [155, 204] width 95 height 12
type input "loan"
click at [221, 206] on input "text" at bounding box center [239, 204] width 58 height 12
type input "200.00"
click at [412, 150] on input "text" at bounding box center [425, 152] width 36 height 12
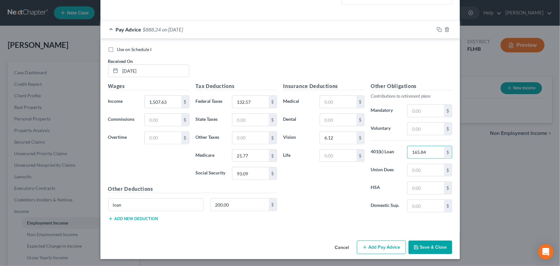
type input "165.84"
click at [429, 246] on button "Save & Close" at bounding box center [430, 246] width 44 height 13
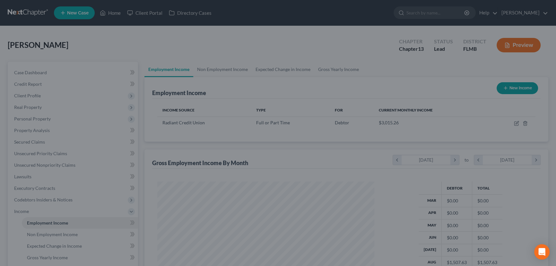
scroll to position [320720, 320607]
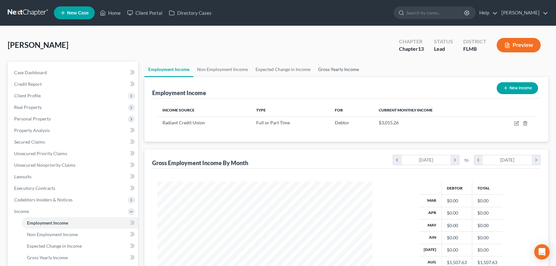
click at [328, 68] on link "Gross Yearly Income" at bounding box center [338, 69] width 48 height 15
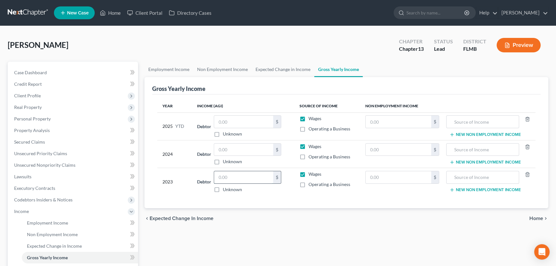
click at [251, 174] on input "text" at bounding box center [243, 177] width 59 height 12
click at [242, 151] on input "text" at bounding box center [243, 149] width 59 height 12
type input "32,258.00"
click at [263, 151] on input "text" at bounding box center [243, 149] width 59 height 12
type input "21,059.64"
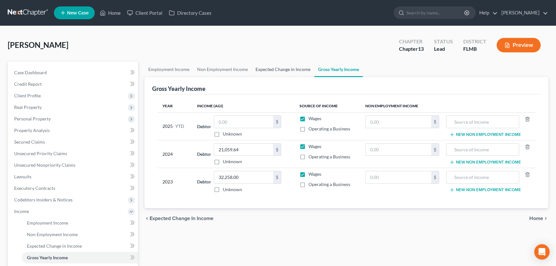
click at [282, 67] on link "Expected Change in Income" at bounding box center [283, 69] width 63 height 15
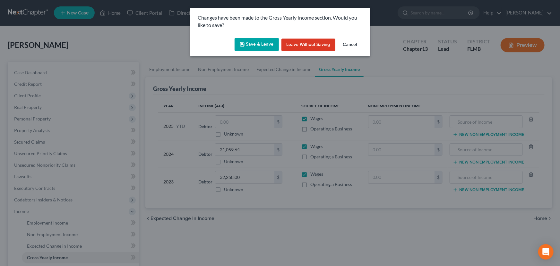
click at [262, 45] on button "Save & Leave" at bounding box center [257, 44] width 44 height 13
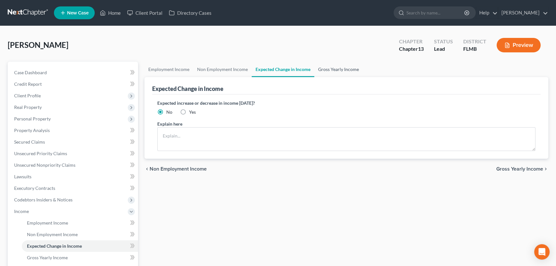
click at [330, 66] on link "Gross Yearly Income" at bounding box center [338, 69] width 48 height 15
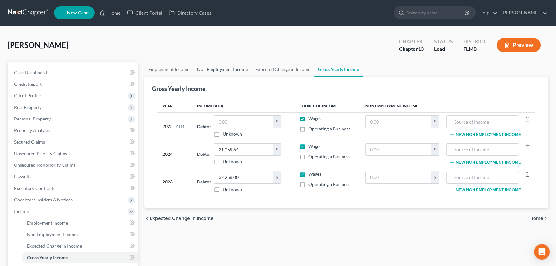
click at [204, 67] on link "Non Employment Income" at bounding box center [222, 69] width 58 height 15
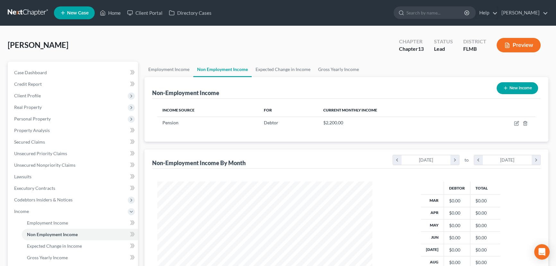
scroll to position [115, 228]
click at [187, 68] on link "Employment Income" at bounding box center [168, 69] width 49 height 15
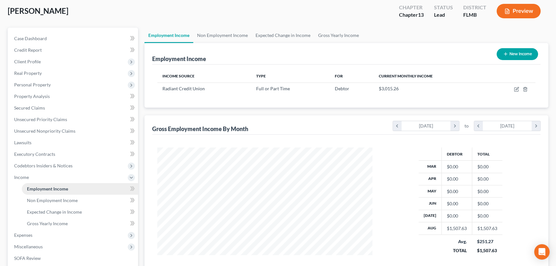
scroll to position [16, 0]
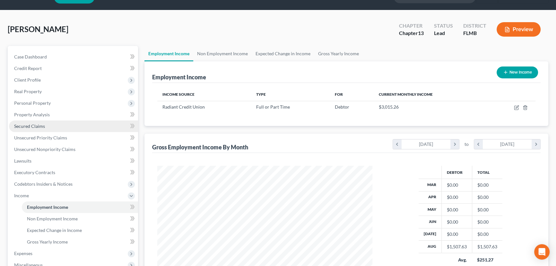
click at [52, 126] on link "Secured Claims" at bounding box center [73, 126] width 129 height 12
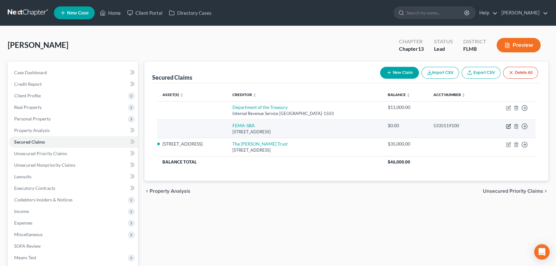
click at [508, 125] on icon "button" at bounding box center [508, 126] width 5 height 5
select select "4"
select select "0"
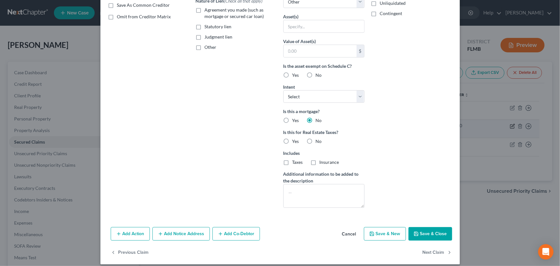
scroll to position [129, 0]
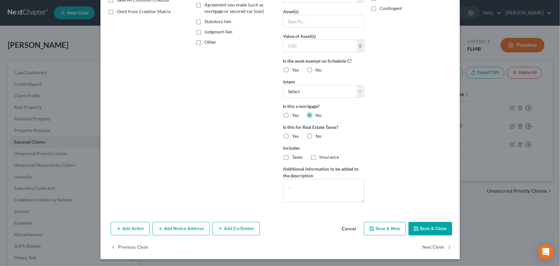
click at [349, 229] on button "Cancel" at bounding box center [349, 228] width 24 height 13
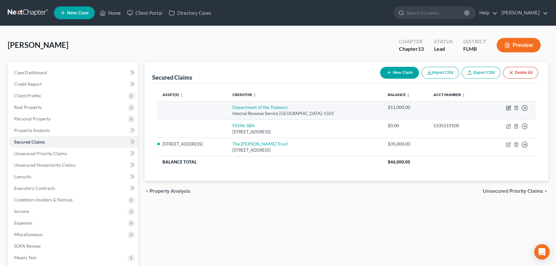
click at [508, 107] on icon "button" at bounding box center [508, 107] width 3 height 3
select select "10"
select select "0"
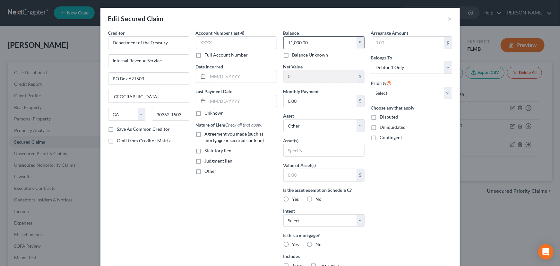
click at [330, 46] on input "11,000.00" at bounding box center [320, 43] width 73 height 12
type input "0"
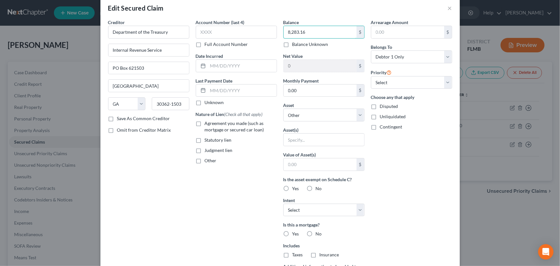
scroll to position [0, 0]
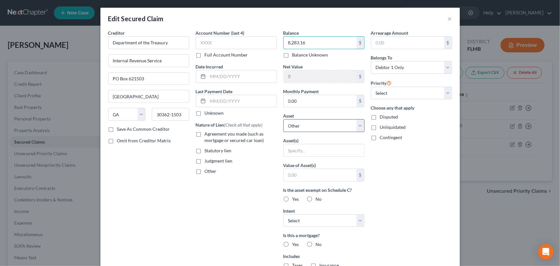
type input "8,283.16"
click at [304, 126] on select "Select Other Multiple Assets First Federal Bank checking 3862 (Checking Account…" at bounding box center [323, 125] width 81 height 13
click at [244, 192] on div "Account Number (last 4) Full Account Number Date Incurred Last Payment Date Unk…" at bounding box center [237, 173] width 88 height 286
click at [407, 92] on select "Select 1st 2nd 3rd 4th 5th 6th 7th 8th 9th 10th 11th 12th 13th 14th 15th 16th 1…" at bounding box center [411, 93] width 81 height 13
click at [229, 192] on div "Account Number (last 4) Full Account Number Date Incurred Last Payment Date Unk…" at bounding box center [237, 173] width 88 height 286
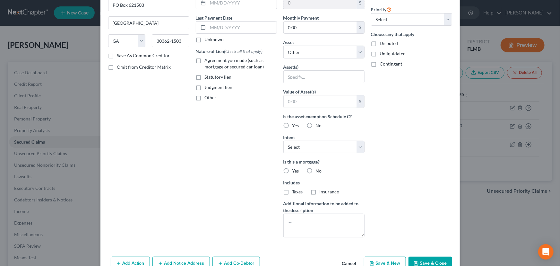
scroll to position [78, 0]
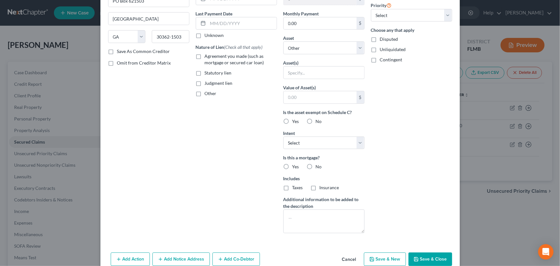
click at [316, 167] on label "No" at bounding box center [319, 166] width 6 height 6
click at [318, 167] on input "No" at bounding box center [320, 165] width 4 height 4
radio input "true"
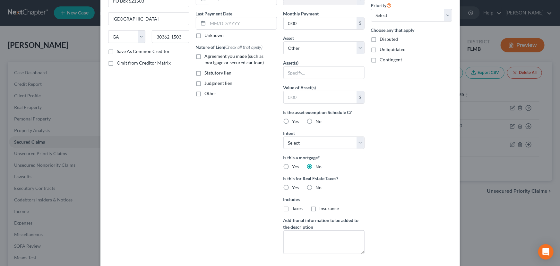
scroll to position [116, 0]
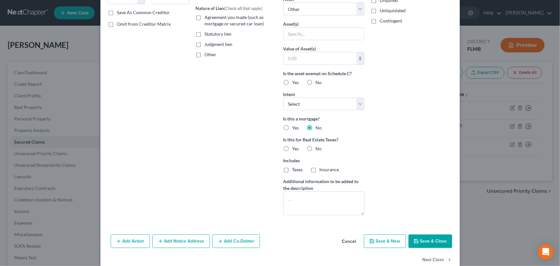
click at [316, 149] on label "No" at bounding box center [319, 148] width 6 height 6
click at [318, 149] on input "No" at bounding box center [320, 147] width 4 height 4
radio input "true"
click at [416, 241] on icon "button" at bounding box center [416, 240] width 5 height 5
select select
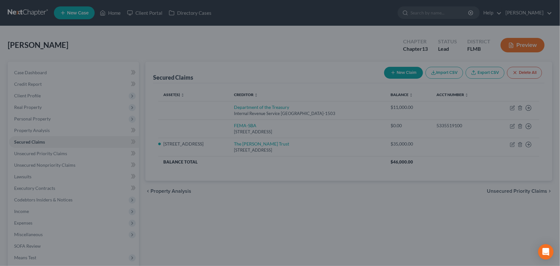
scroll to position [59, 0]
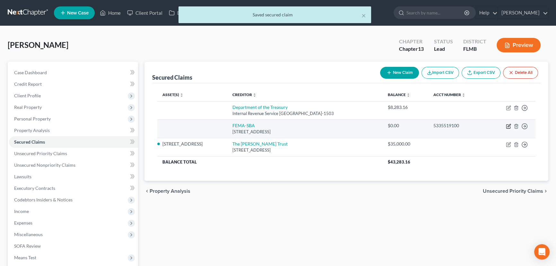
click at [508, 127] on icon "button" at bounding box center [508, 126] width 5 height 5
select select "4"
select select "0"
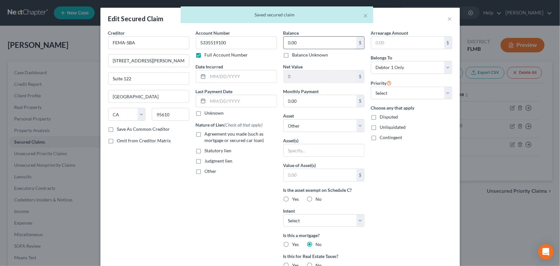
click at [319, 42] on input "0.00" at bounding box center [320, 43] width 73 height 12
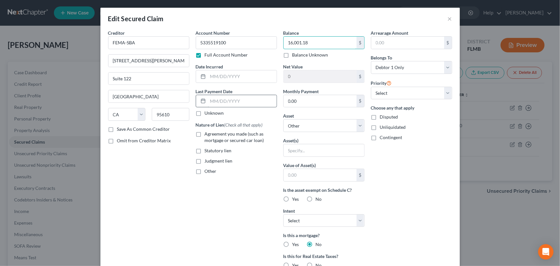
type input "16,001.18"
click at [232, 99] on input "text" at bounding box center [242, 101] width 69 height 12
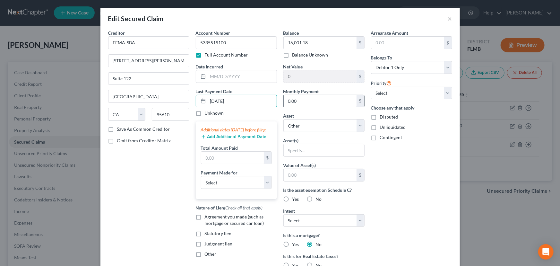
type input "[DATE]"
click at [306, 101] on input "0.00" at bounding box center [320, 101] width 73 height 12
type input "67.00"
click at [420, 186] on div "Arrearage Amount $ Belongs To * Select Debtor 1 Only Debtor 2 Only Debtor 1 And…" at bounding box center [412, 183] width 88 height 307
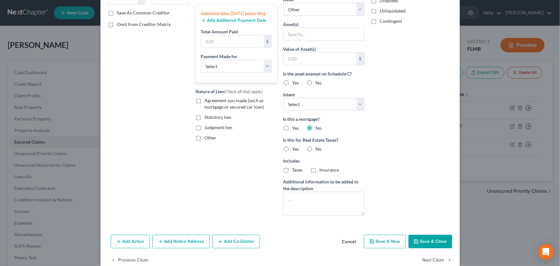
scroll to position [129, 0]
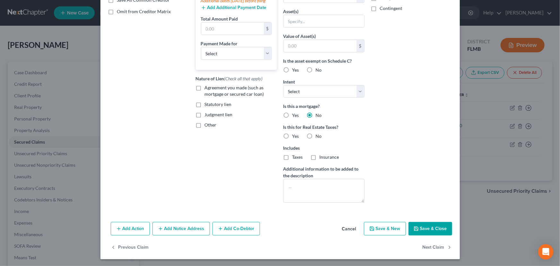
click at [426, 228] on button "Save & Close" at bounding box center [430, 228] width 44 height 13
select select
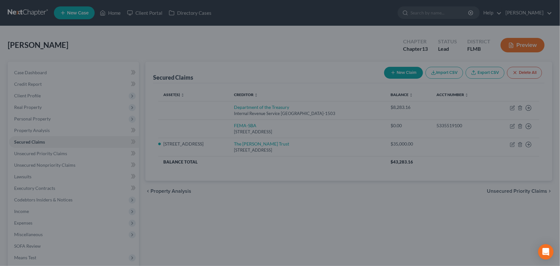
type input "0"
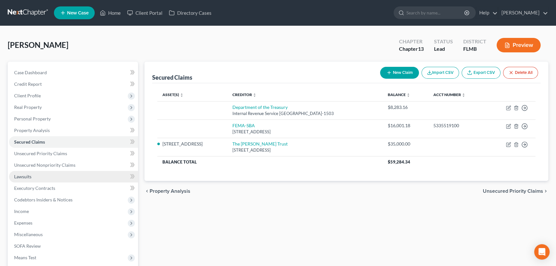
click at [29, 179] on link "Lawsuits" at bounding box center [73, 177] width 129 height 12
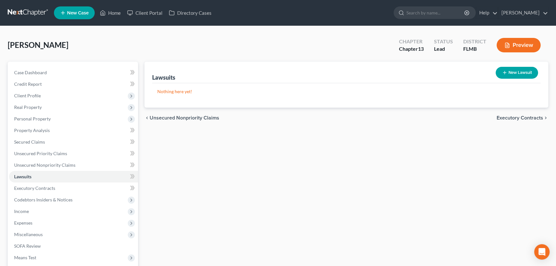
click at [508, 76] on button "New Lawsuit" at bounding box center [516, 73] width 42 height 12
select select "0"
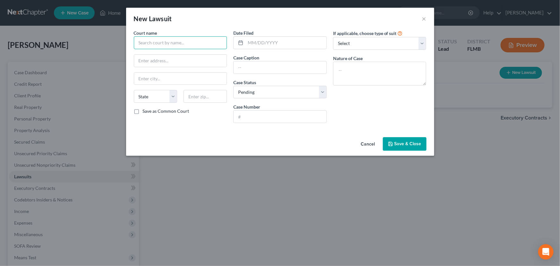
click at [193, 45] on input "text" at bounding box center [180, 42] width 93 height 13
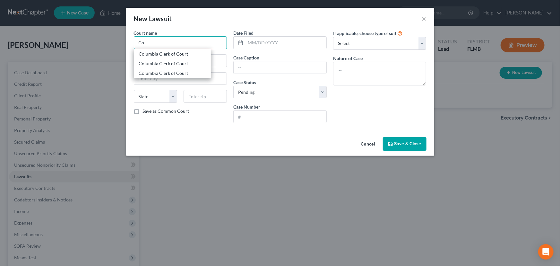
type input "C"
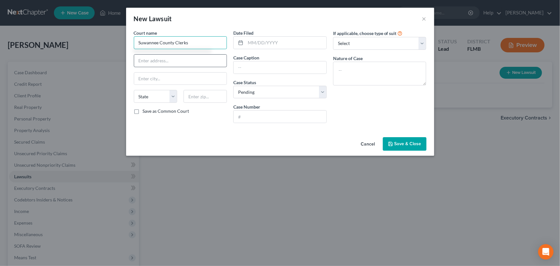
type input "Suwannee County Clerks"
click at [190, 58] on input "text" at bounding box center [180, 61] width 93 height 12
click at [283, 41] on input "text" at bounding box center [285, 43] width 81 height 12
click at [270, 69] on input "text" at bounding box center [280, 67] width 93 height 12
click at [266, 119] on input "text" at bounding box center [280, 116] width 93 height 12
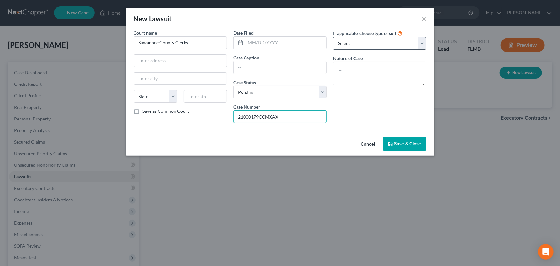
type input "21000179CCMXAX"
click at [355, 45] on select "Select Repossession Garnishment Foreclosure Attached, Seized, Or Levied Other" at bounding box center [379, 43] width 93 height 13
select select "1"
click at [333, 37] on select "Select Repossession Garnishment Foreclosure Attached, Seized, Or Levied Other" at bounding box center [379, 43] width 93 height 13
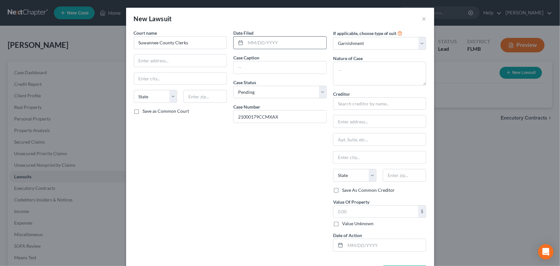
click at [256, 41] on input "text" at bounding box center [285, 43] width 81 height 12
type input "[DATE]"
click at [147, 96] on select "State [US_STATE] AK AR AZ CA CO CT DE DC [GEOGRAPHIC_DATA] [GEOGRAPHIC_DATA] GU…" at bounding box center [155, 96] width 43 height 13
select select "9"
click at [134, 90] on select "State [US_STATE] AK AR AZ CA CO CT DE DC [GEOGRAPHIC_DATA] [GEOGRAPHIC_DATA] GU…" at bounding box center [155, 96] width 43 height 13
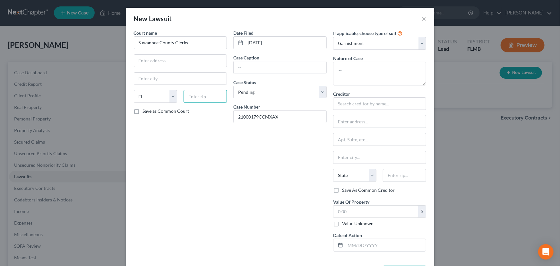
click at [199, 96] on input "text" at bounding box center [205, 96] width 43 height 13
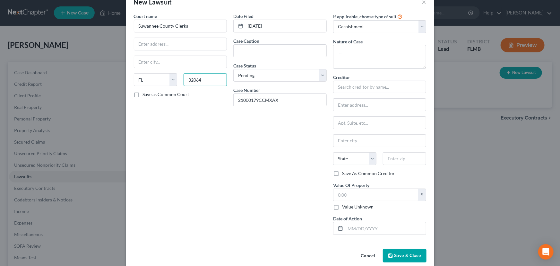
scroll to position [25, 0]
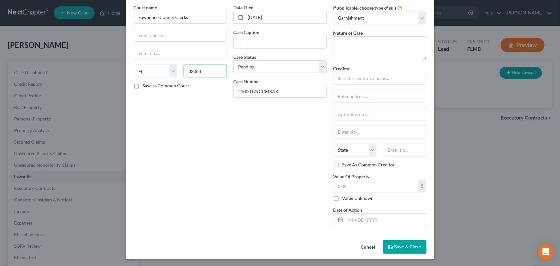
type input "32064"
click at [416, 246] on span "Save & Close" at bounding box center [407, 246] width 27 height 5
type input "Live Oak"
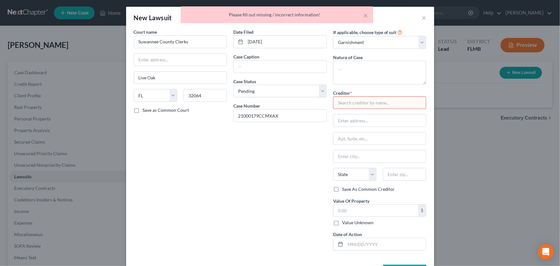
scroll to position [0, 0]
click at [352, 104] on input "text" at bounding box center [379, 103] width 93 height 13
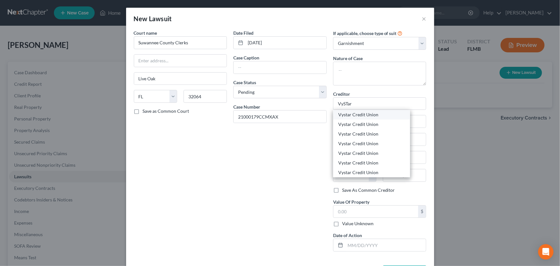
click at [356, 112] on div "Vystar Credit Union" at bounding box center [371, 114] width 67 height 6
type input "Vystar Credit Union"
type input "[STREET_ADDRESS][PERSON_NAME]"
type input "[GEOGRAPHIC_DATA]"
select select "9"
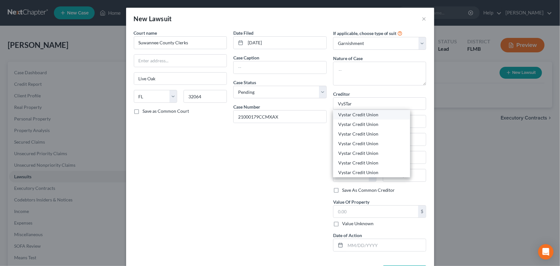
type input "32202"
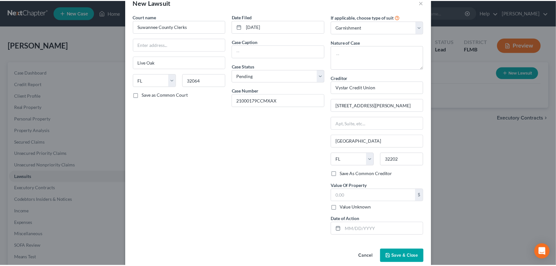
scroll to position [25, 0]
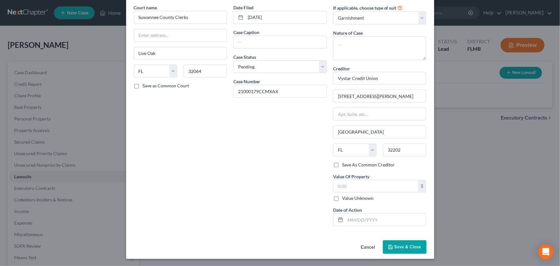
click at [392, 243] on button "Save & Close" at bounding box center [405, 246] width 44 height 13
